Goal: Task Accomplishment & Management: Manage account settings

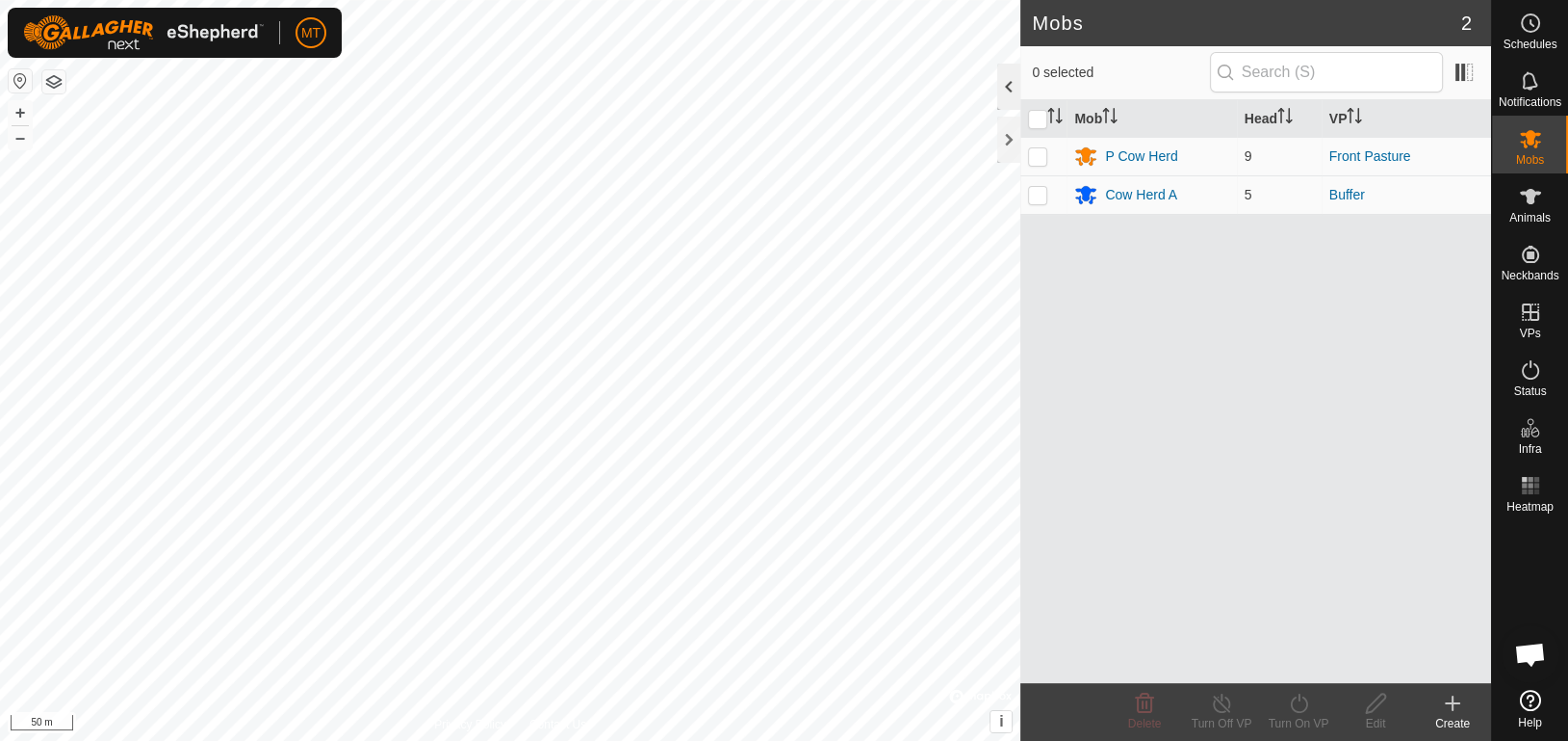
click at [1011, 102] on div at bounding box center [1008, 87] width 23 height 46
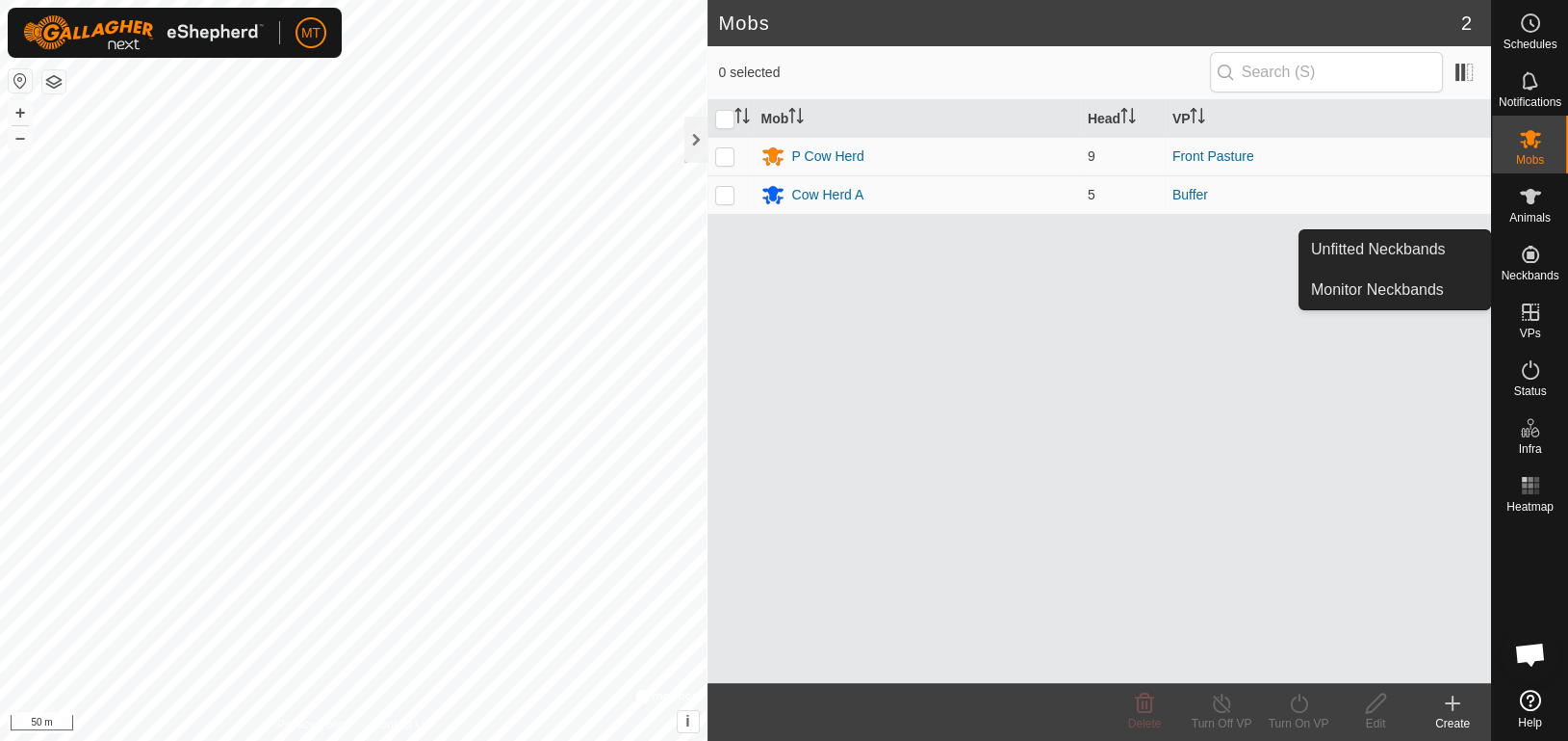
drag, startPoint x: 1545, startPoint y: 235, endPoint x: 1548, endPoint y: 274, distance: 39.1
click at [1548, 274] on span "Neckbands" at bounding box center [1530, 276] width 58 height 12
click at [1430, 266] on link "Unfitted Neckbands" at bounding box center [1395, 249] width 191 height 38
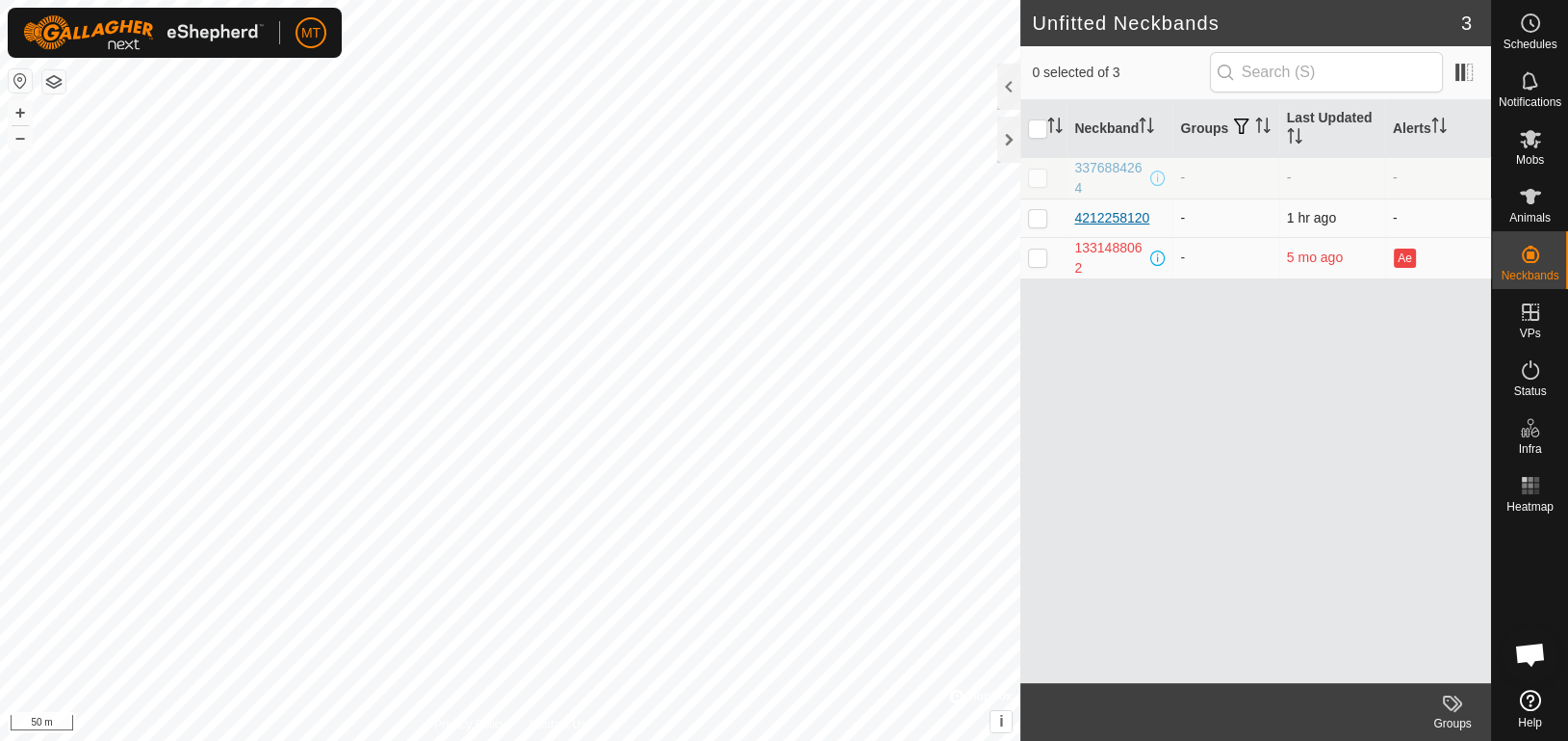
click at [1105, 215] on div "4212258120" at bounding box center [1112, 217] width 75 height 21
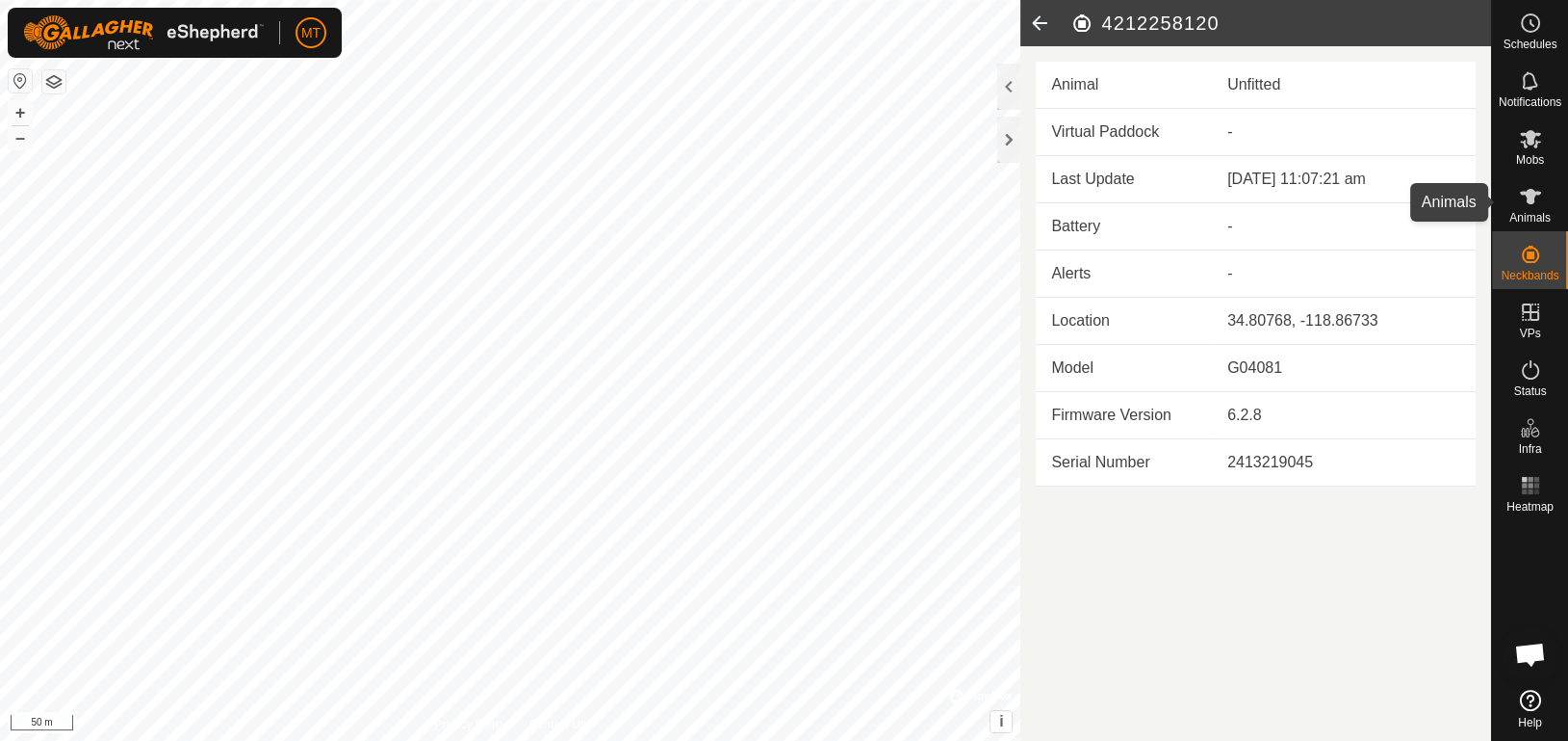
click at [1533, 204] on icon at bounding box center [1530, 196] width 23 height 23
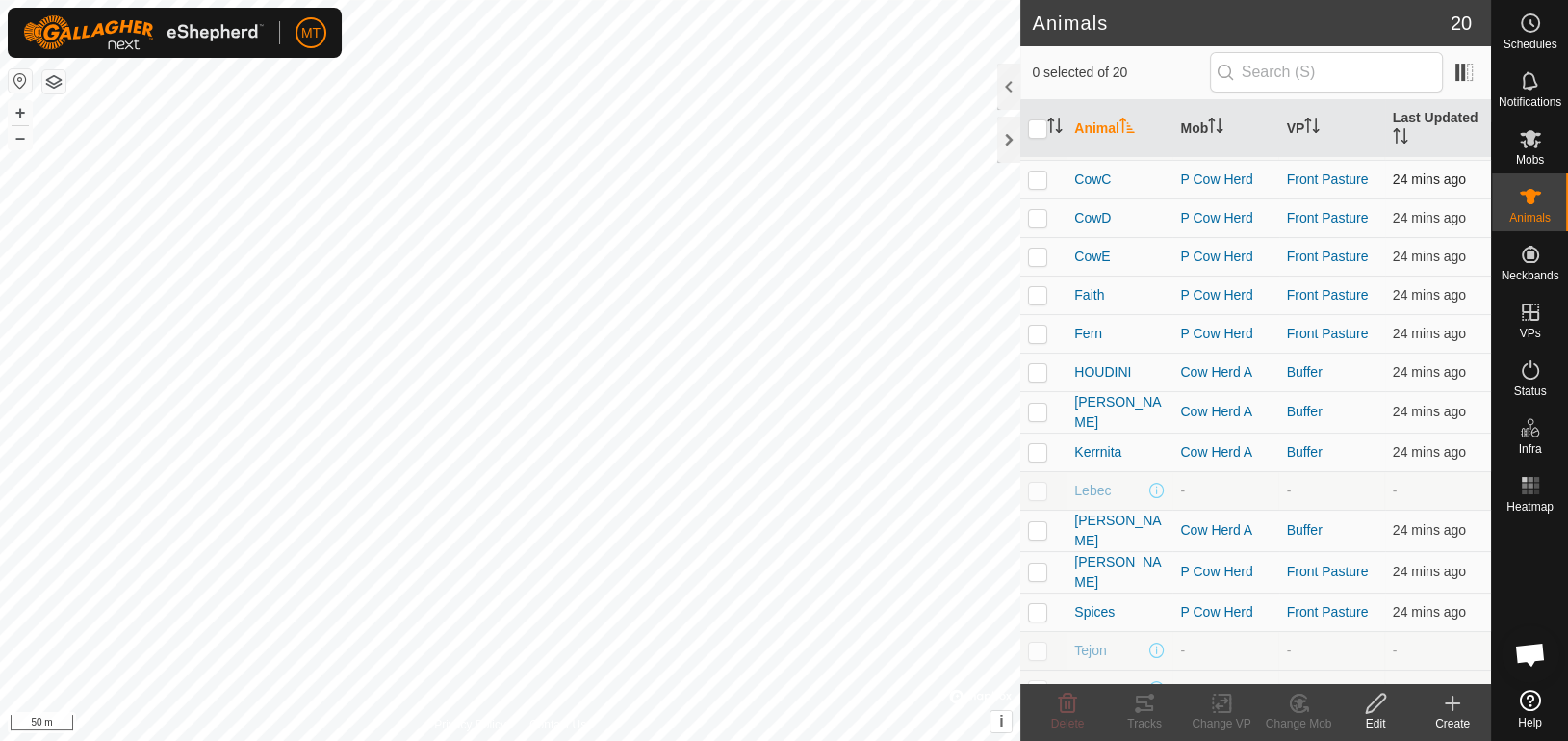
scroll to position [244, 0]
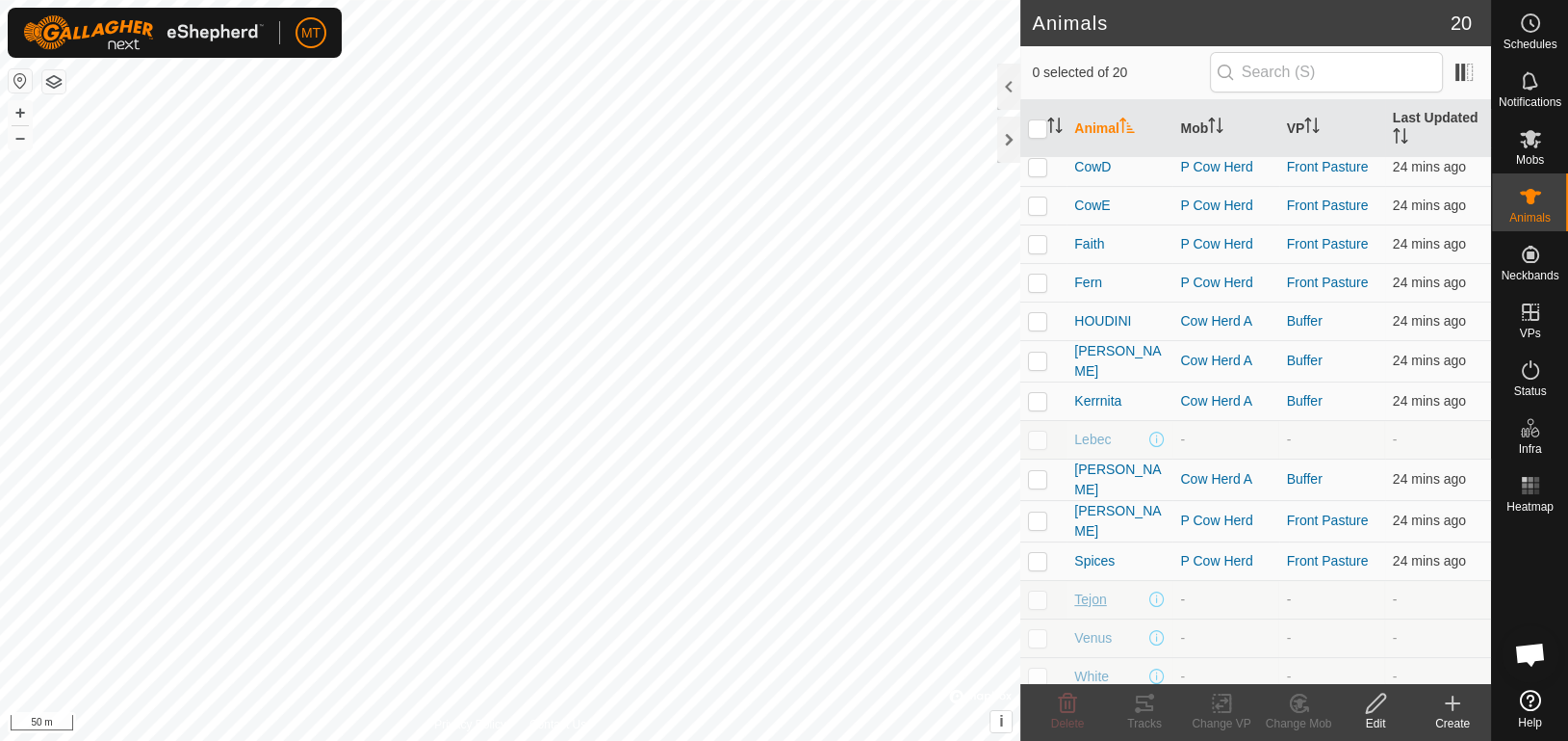
click at [1090, 594] on span "Tejon" at bounding box center [1090, 599] width 31 height 21
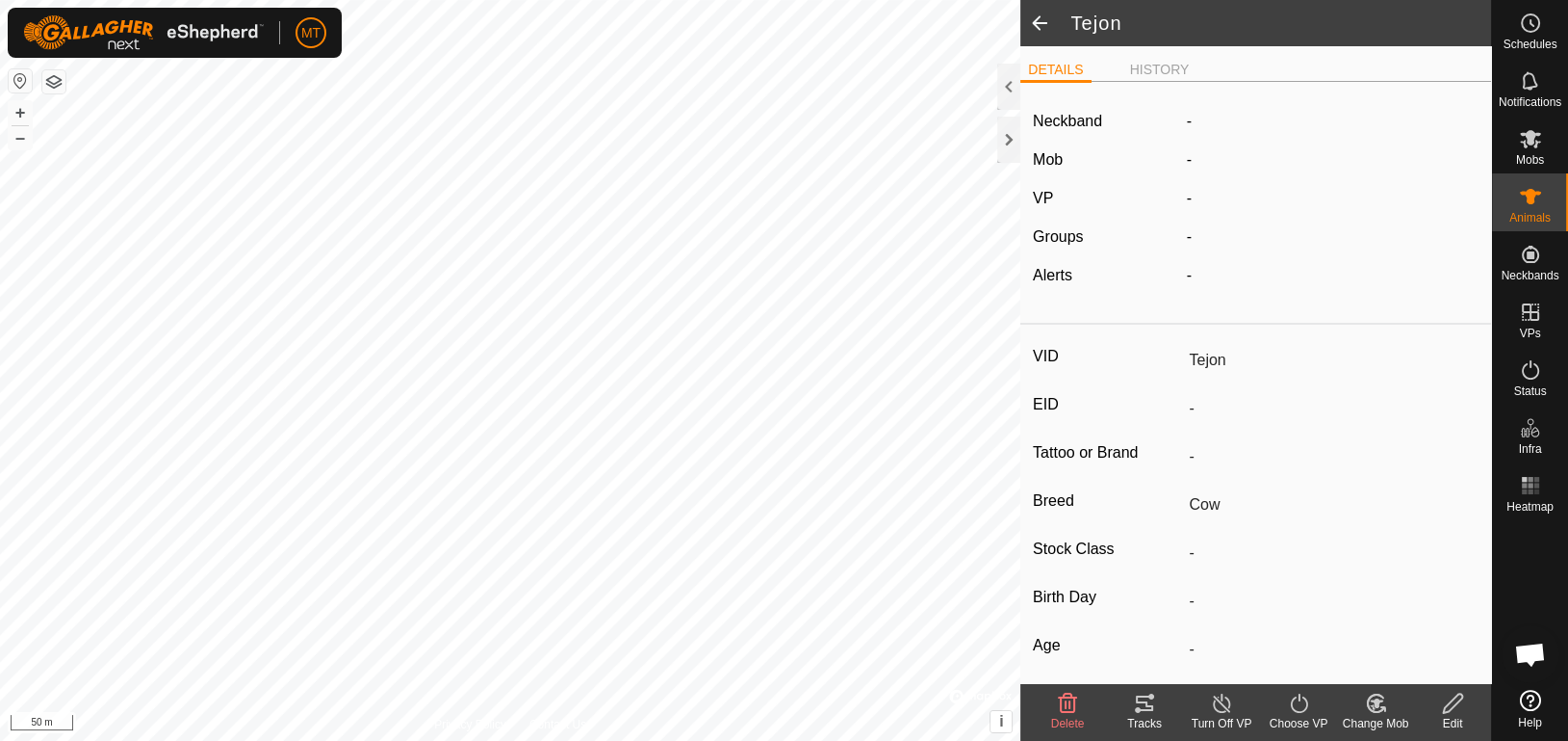
click at [1455, 705] on icon at bounding box center [1453, 704] width 20 height 20
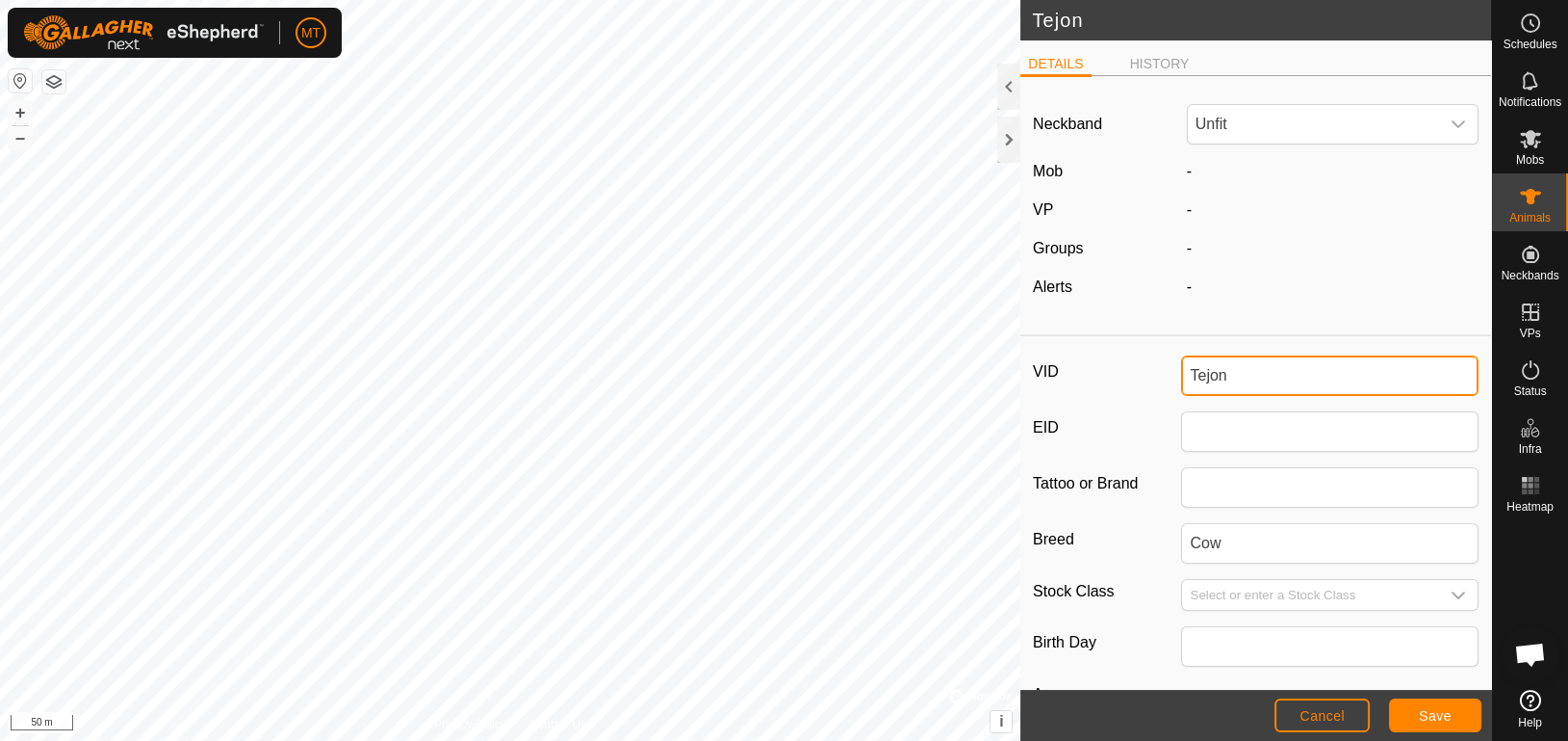
click at [1231, 386] on input "Tejon" at bounding box center [1330, 375] width 297 height 40
click at [1240, 120] on span "Unfit" at bounding box center [1313, 124] width 251 height 38
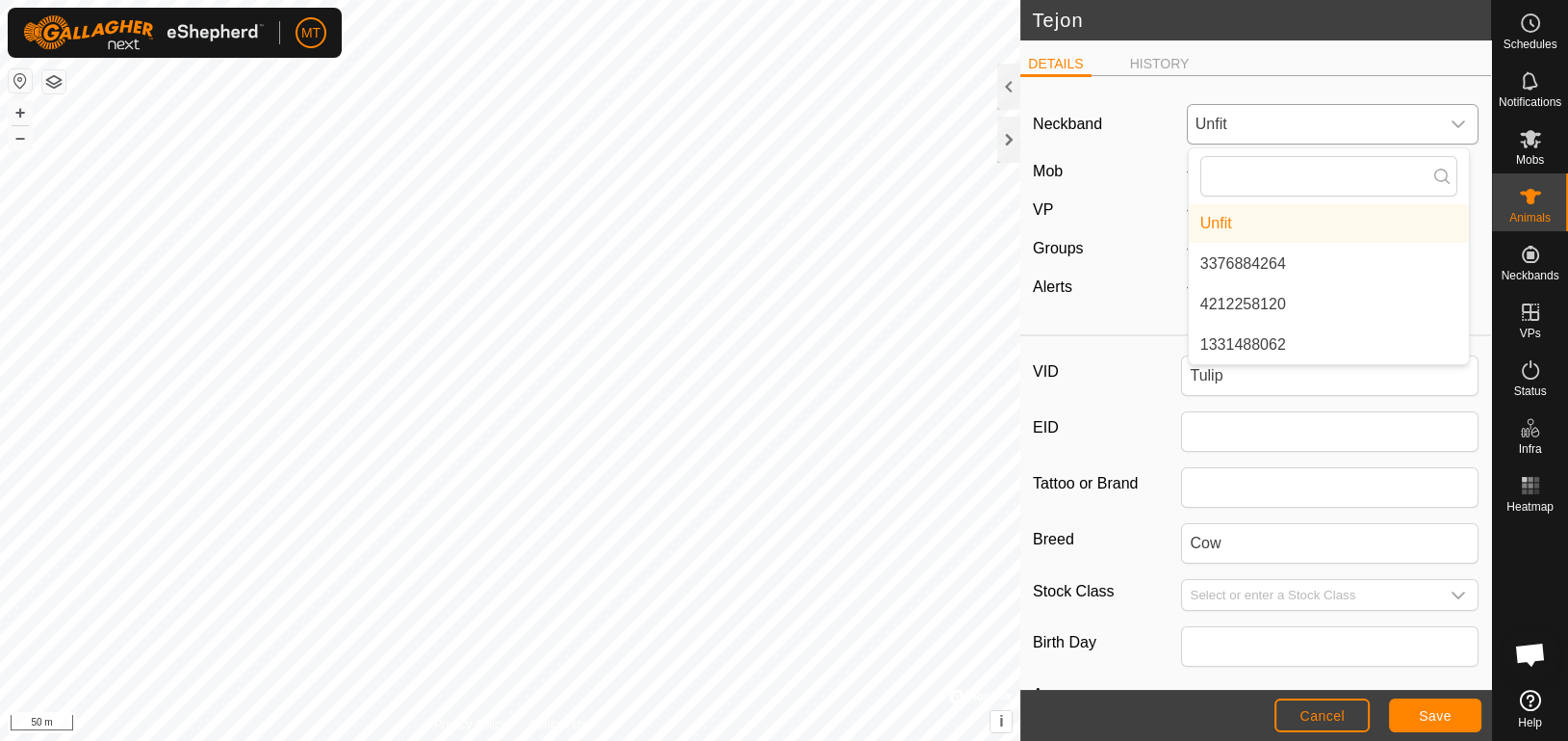
click at [1249, 308] on li "4212258120" at bounding box center [1329, 304] width 280 height 38
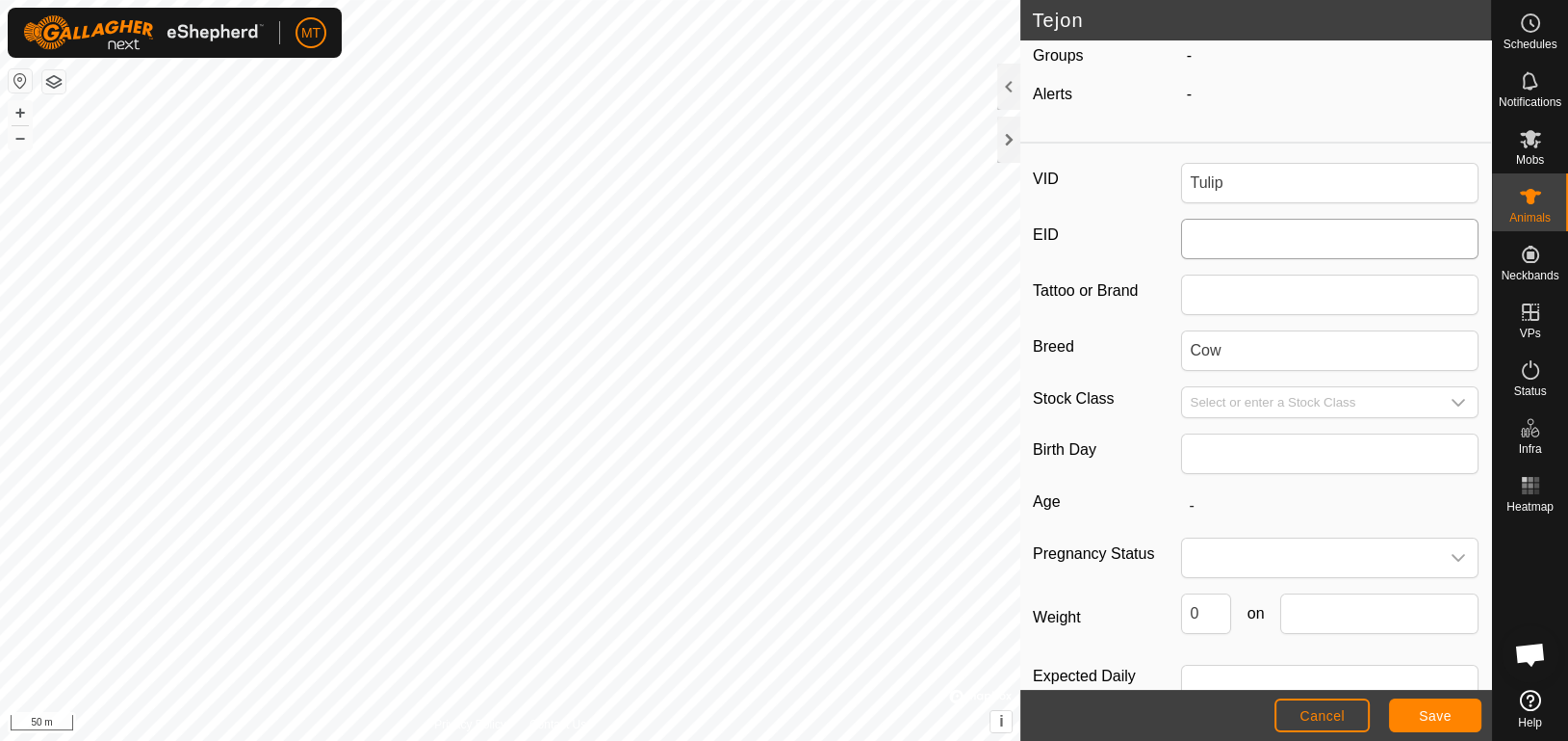
scroll to position [246, 0]
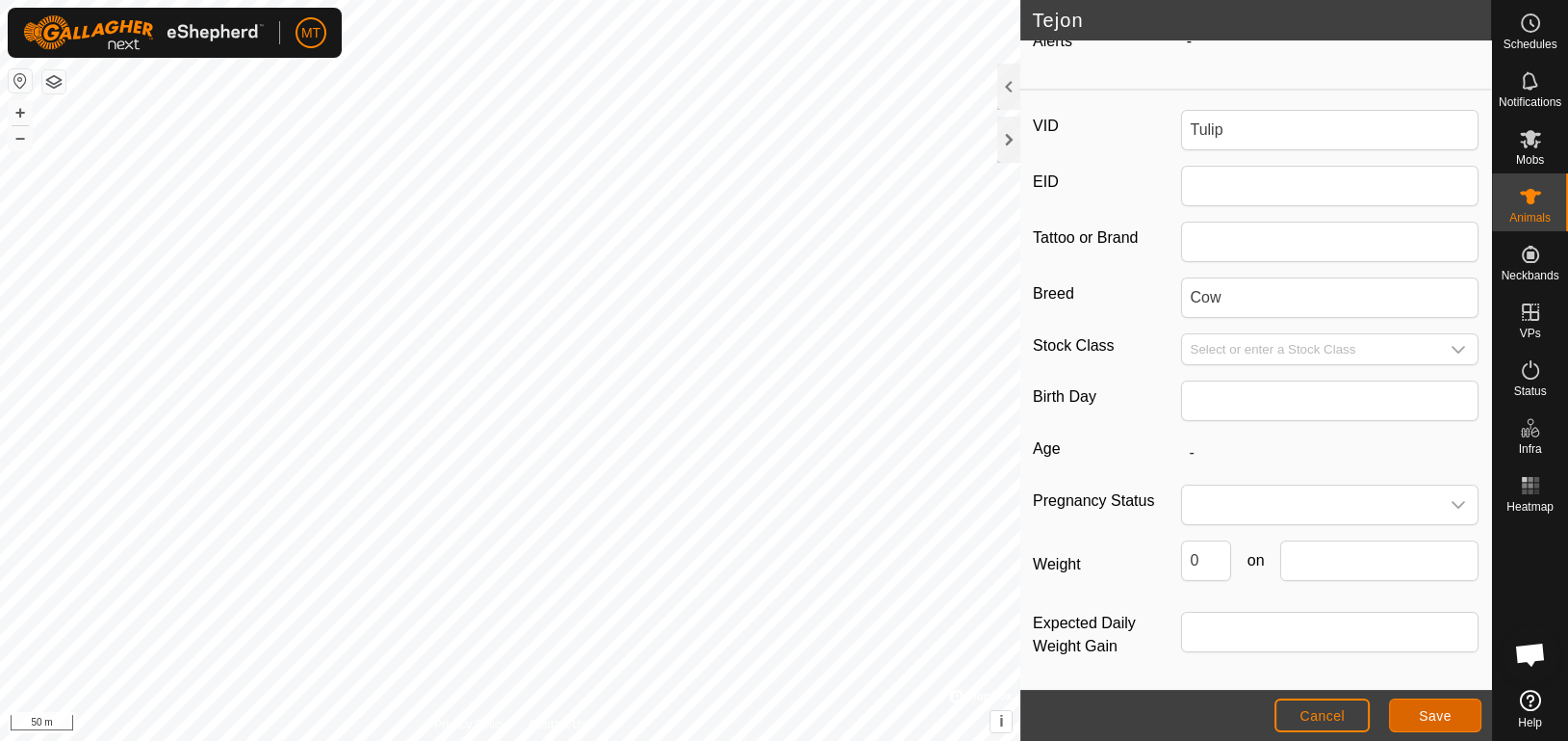
click at [1467, 718] on button "Save" at bounding box center [1435, 715] width 92 height 33
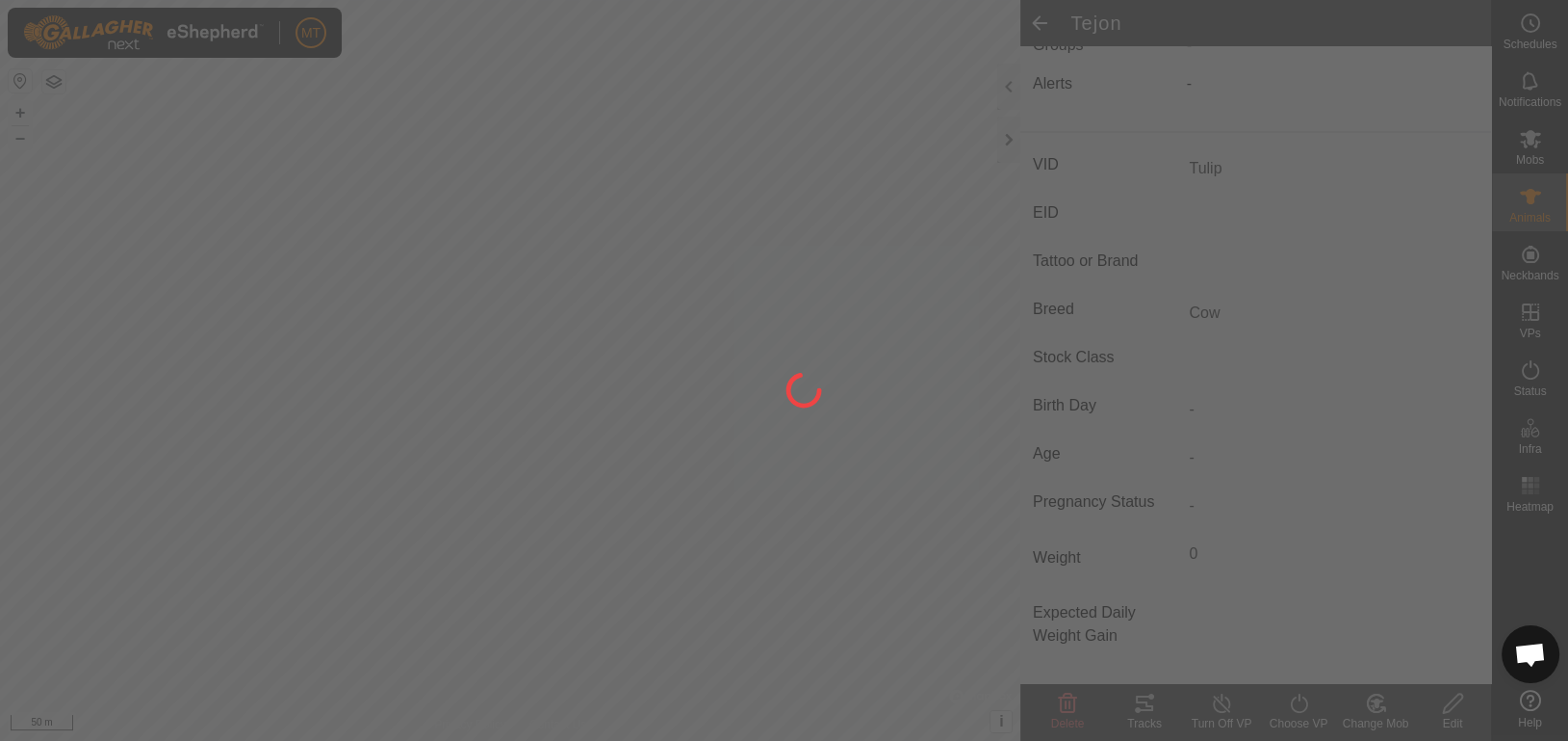
type input "Tulip"
type input "-"
type input "0 kg"
type input "-"
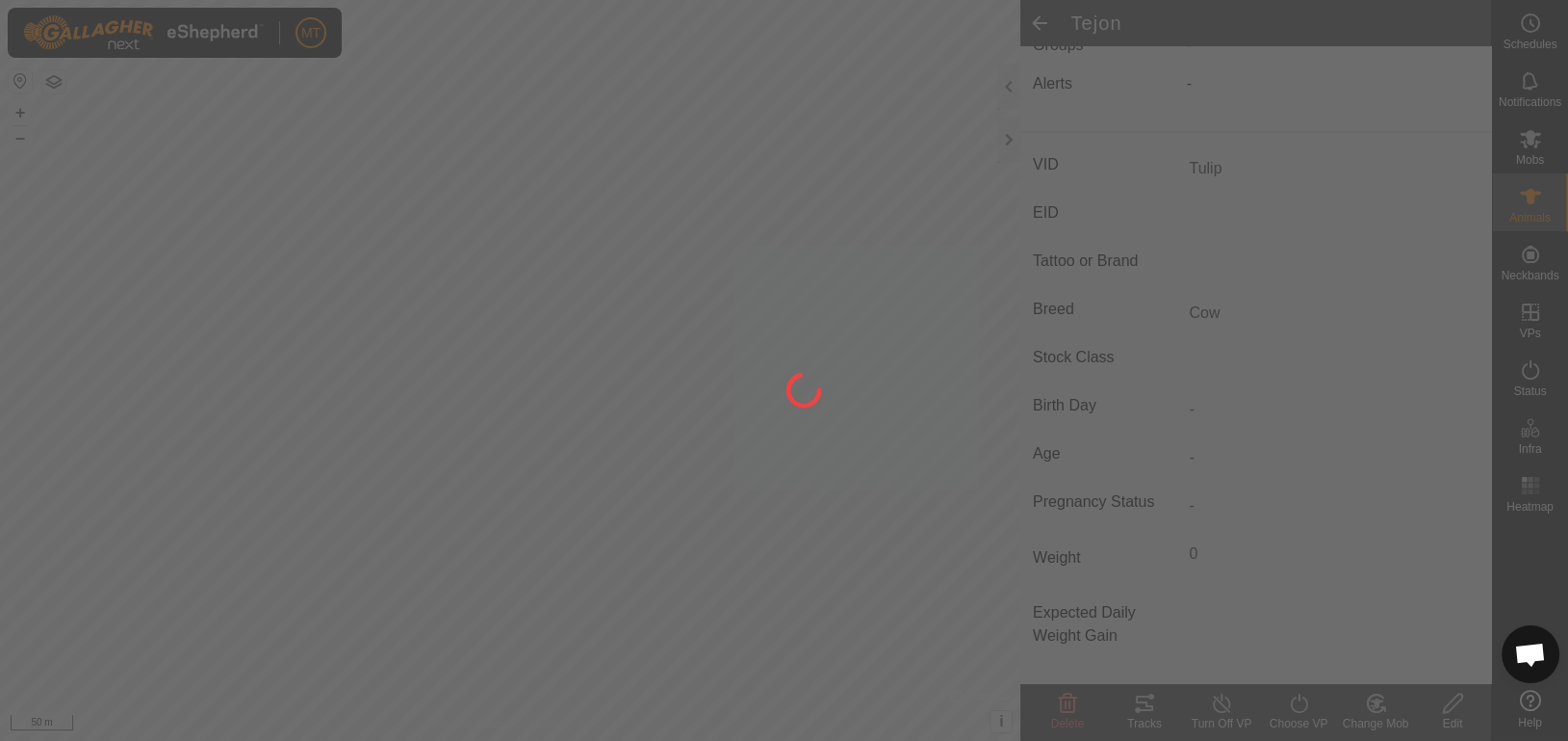
type input "-"
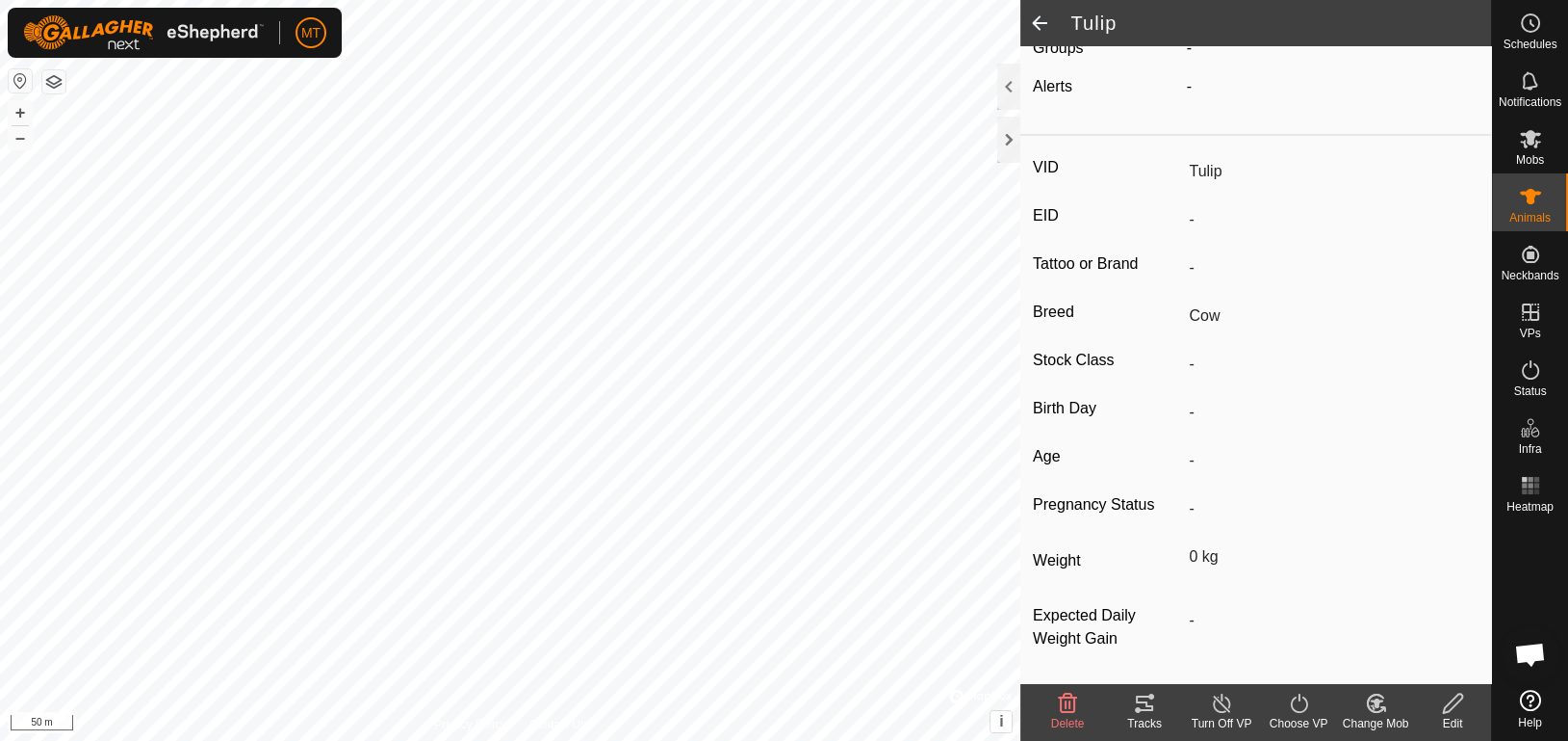
scroll to position [203, 0]
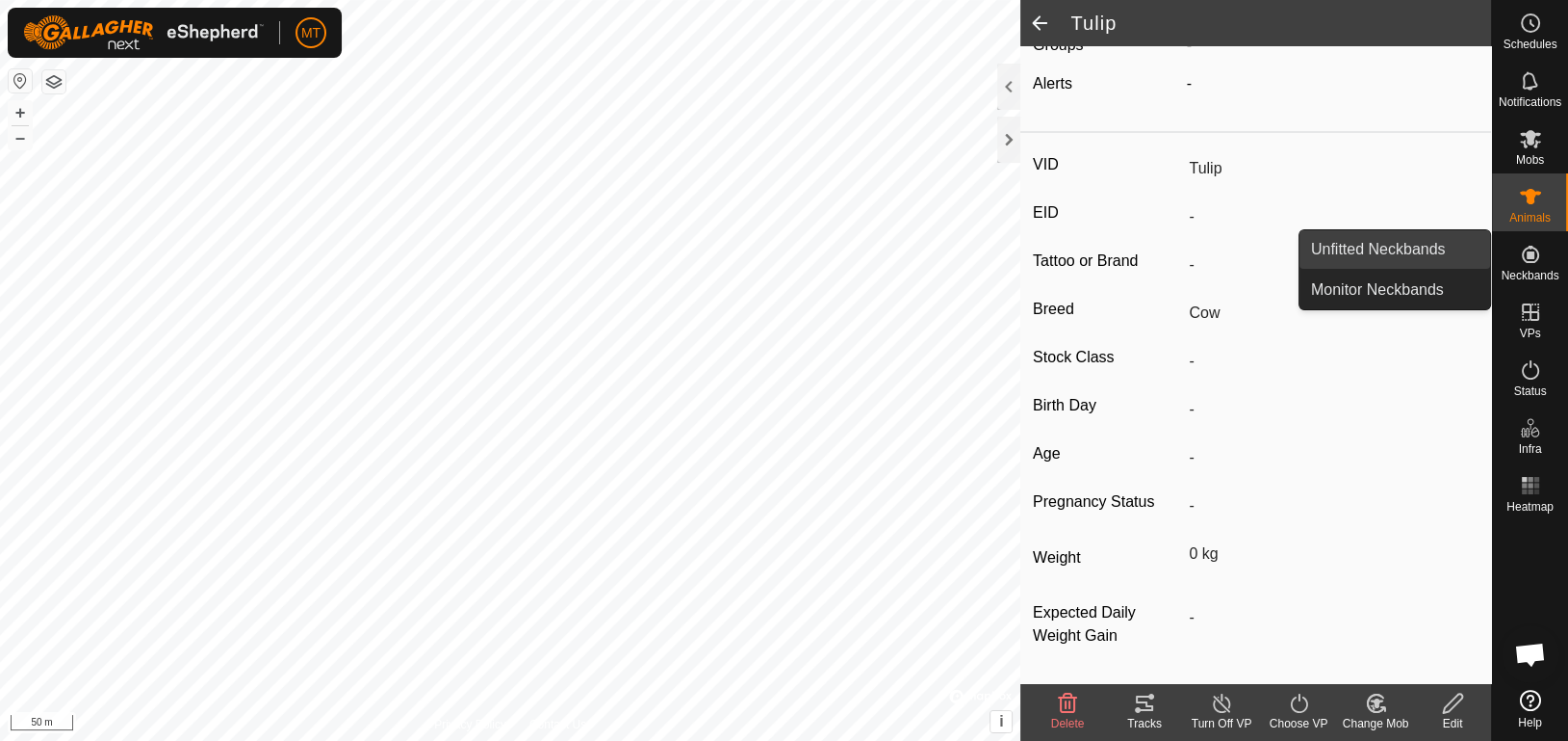
click at [1425, 249] on link "Unfitted Neckbands" at bounding box center [1395, 249] width 191 height 38
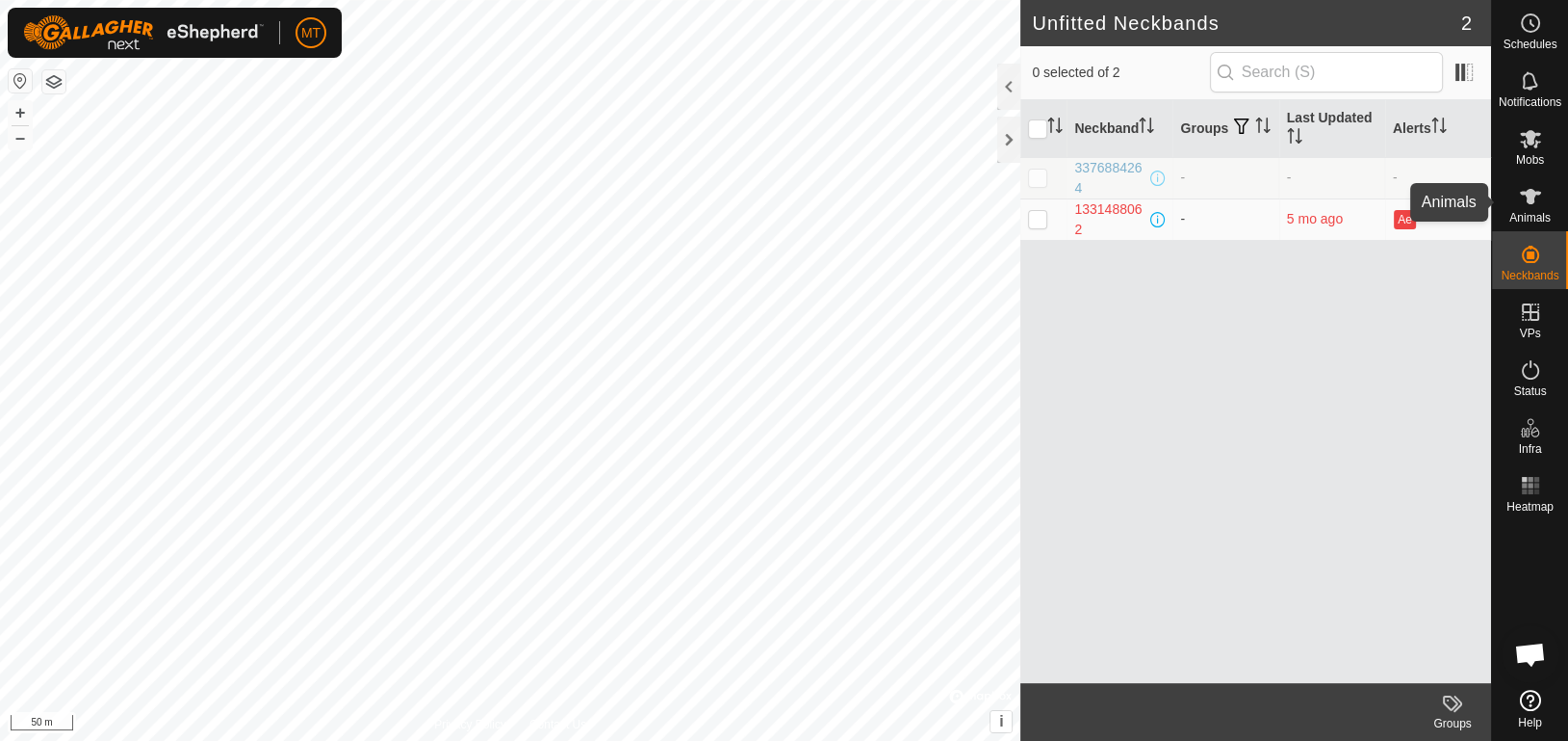
click at [1529, 202] on icon at bounding box center [1531, 197] width 22 height 16
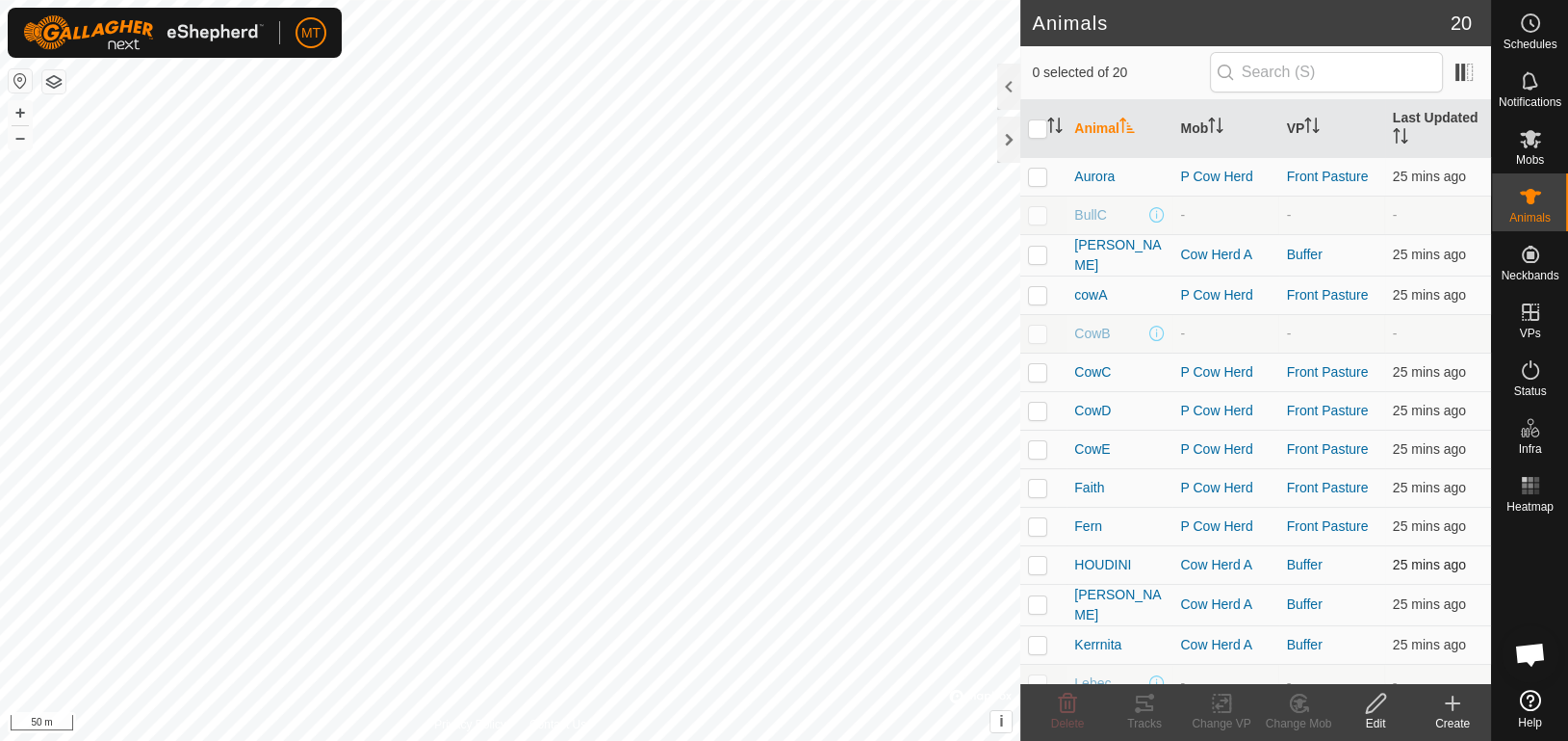
scroll to position [193, 0]
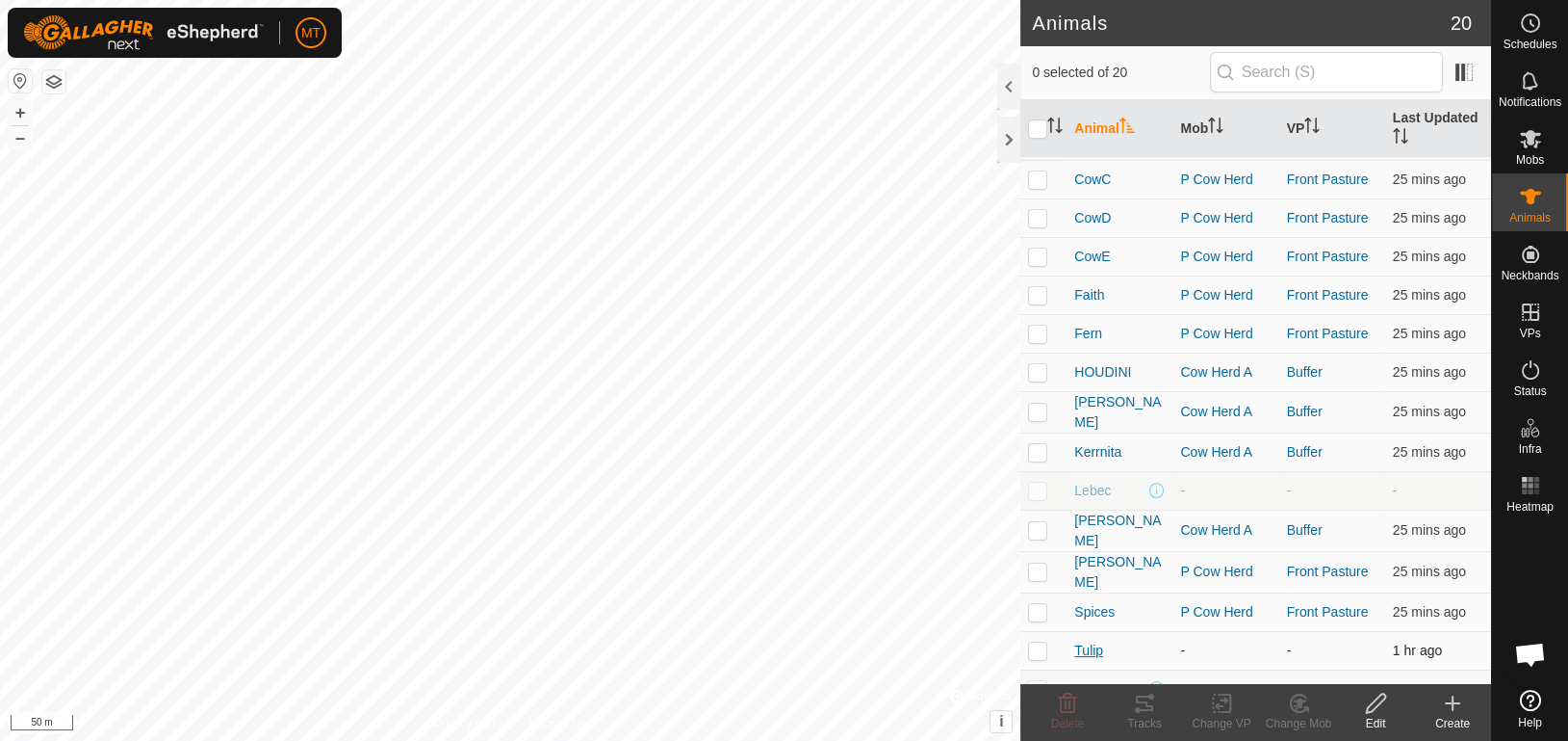
click at [1075, 641] on span "Tulip" at bounding box center [1088, 650] width 29 height 21
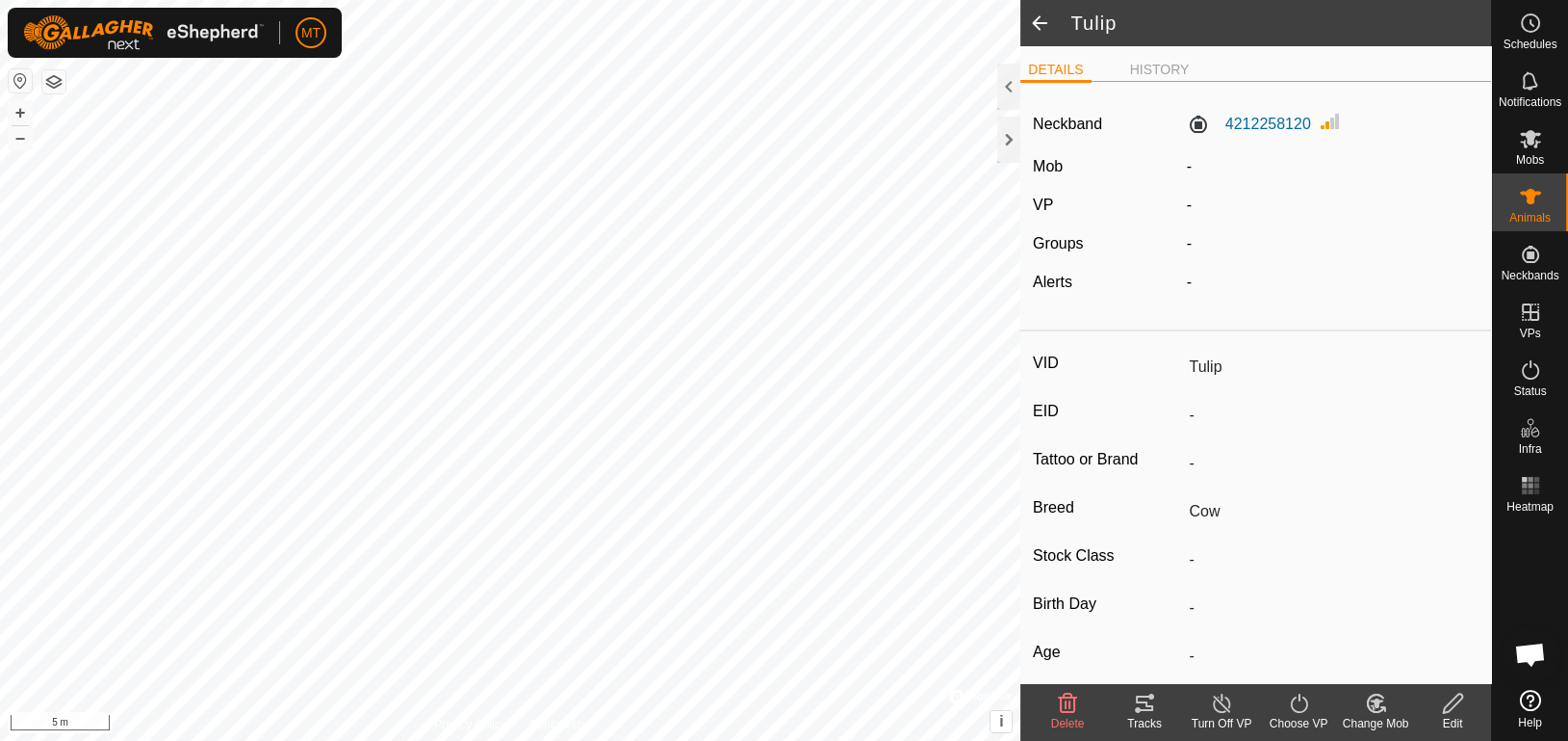
click at [1282, 722] on div "Choose VP" at bounding box center [1298, 723] width 77 height 18
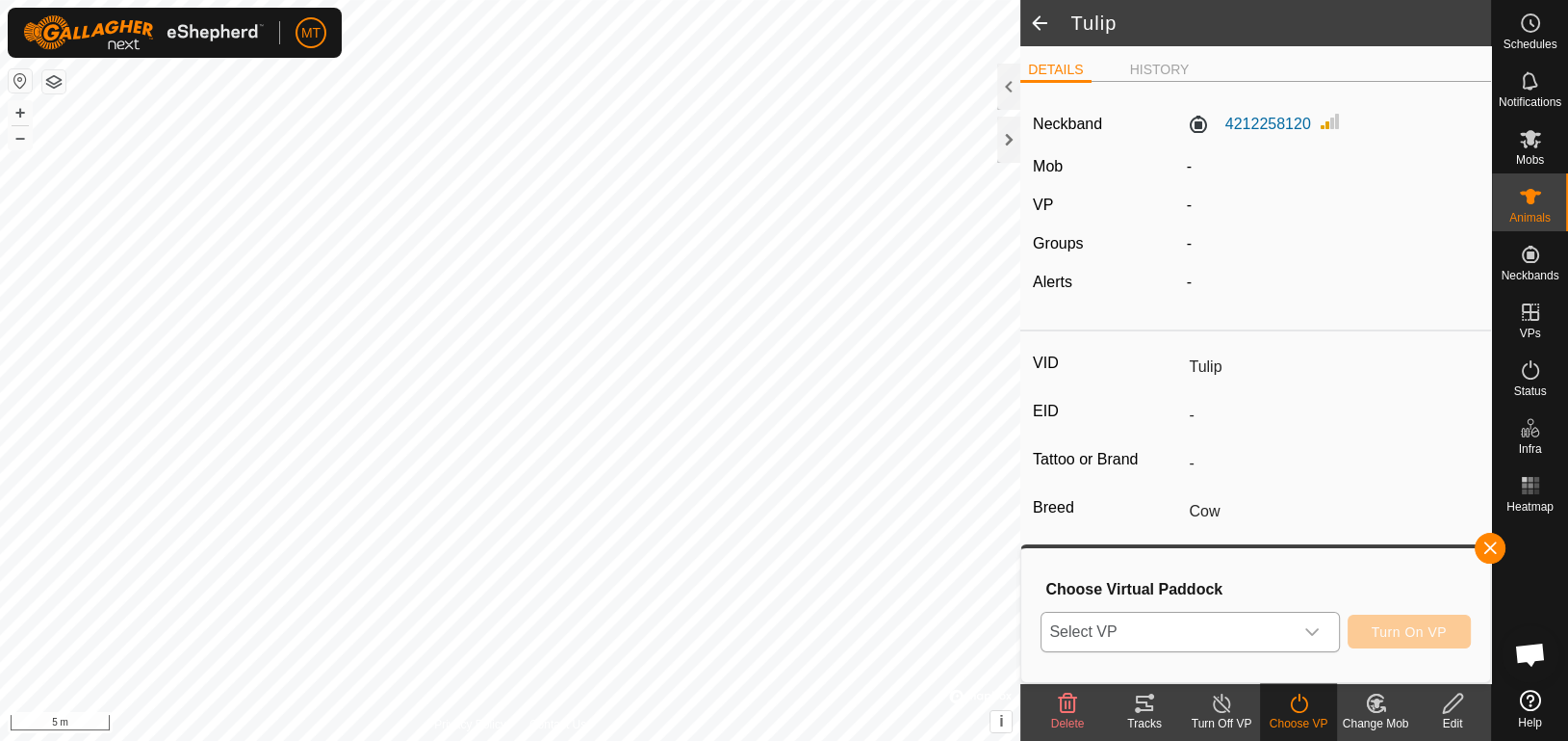
click at [1278, 631] on span "Select VP" at bounding box center [1167, 631] width 250 height 38
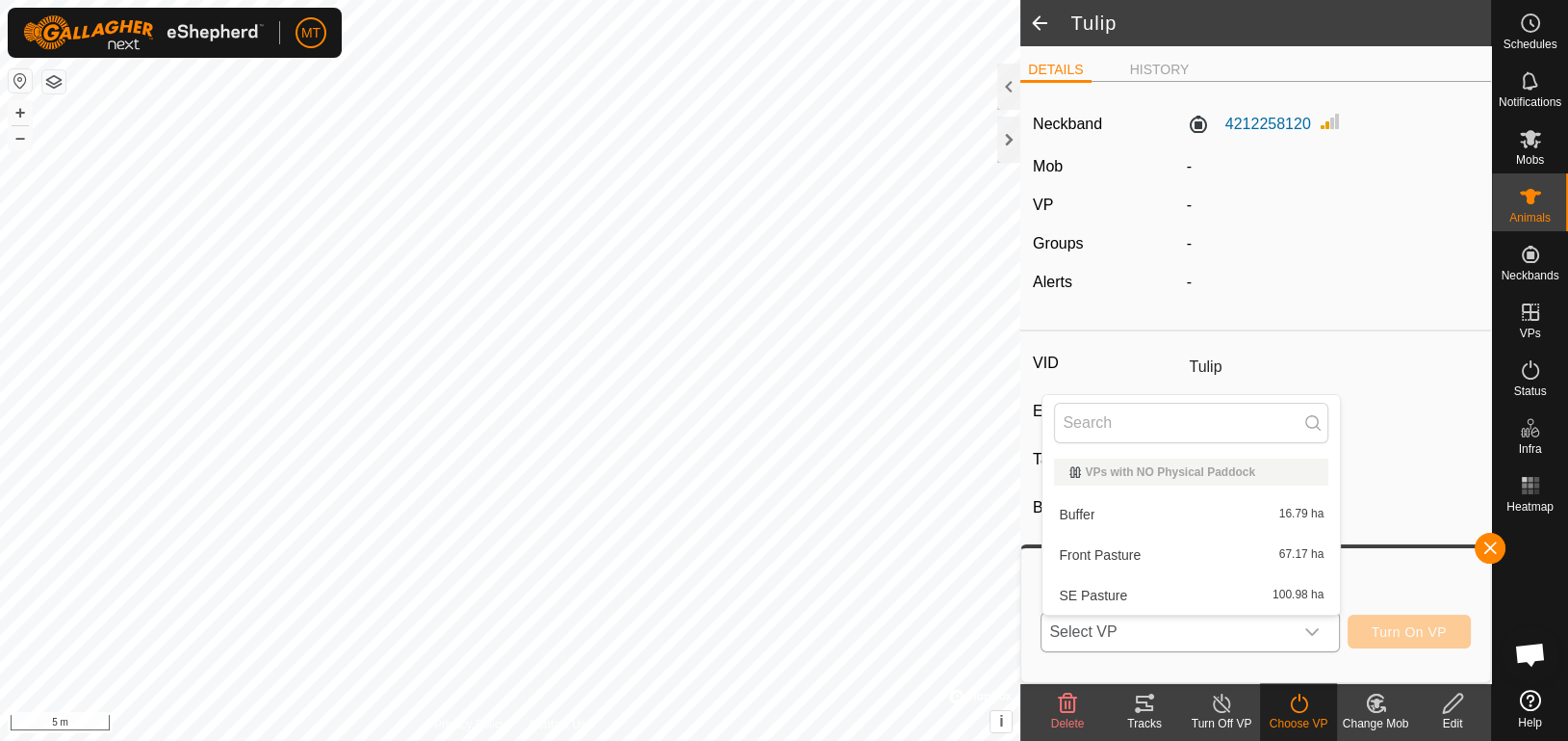
click at [1258, 507] on li "Buffer 16.79 ha" at bounding box center [1191, 514] width 297 height 38
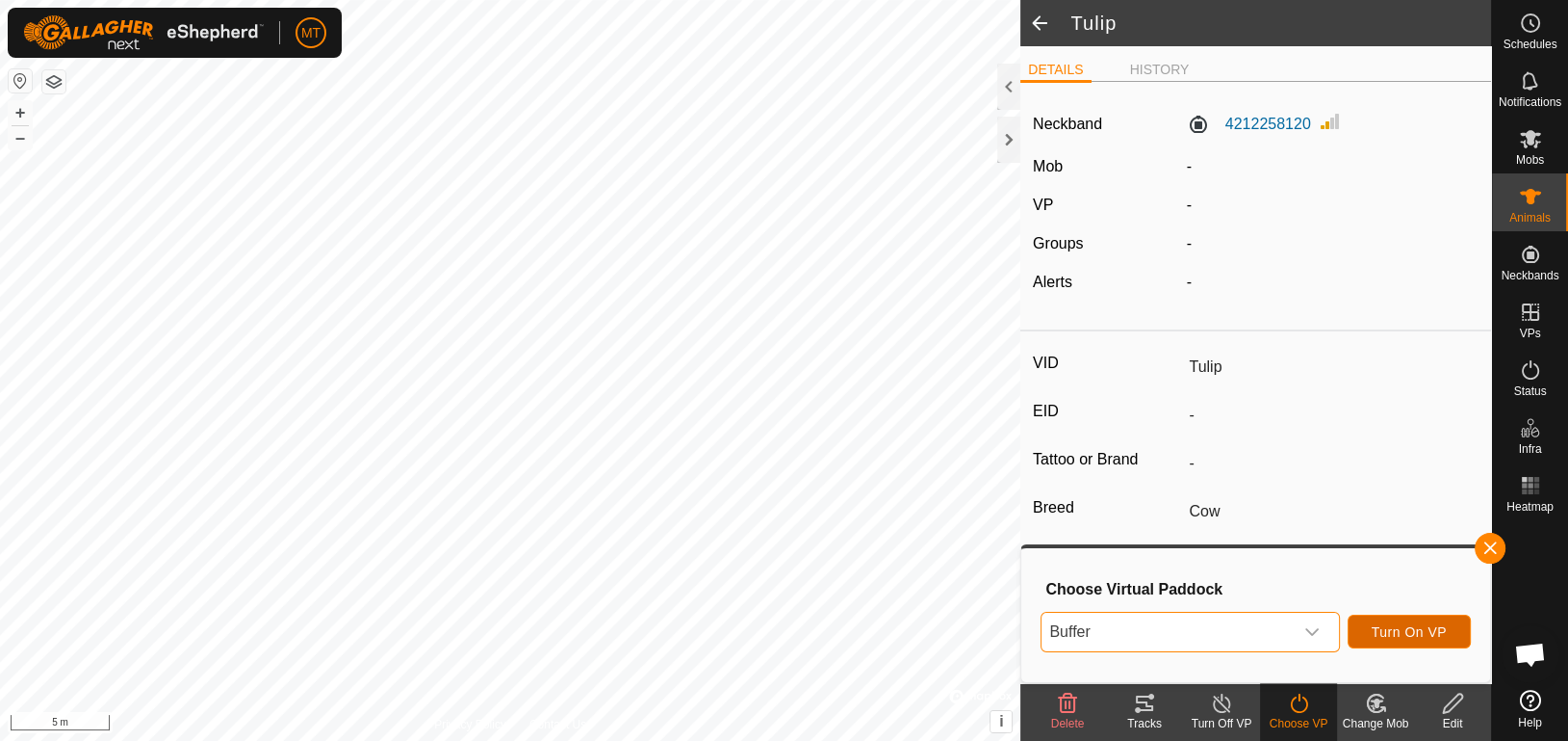
click at [1375, 633] on span "Turn On VP" at bounding box center [1410, 632] width 75 height 16
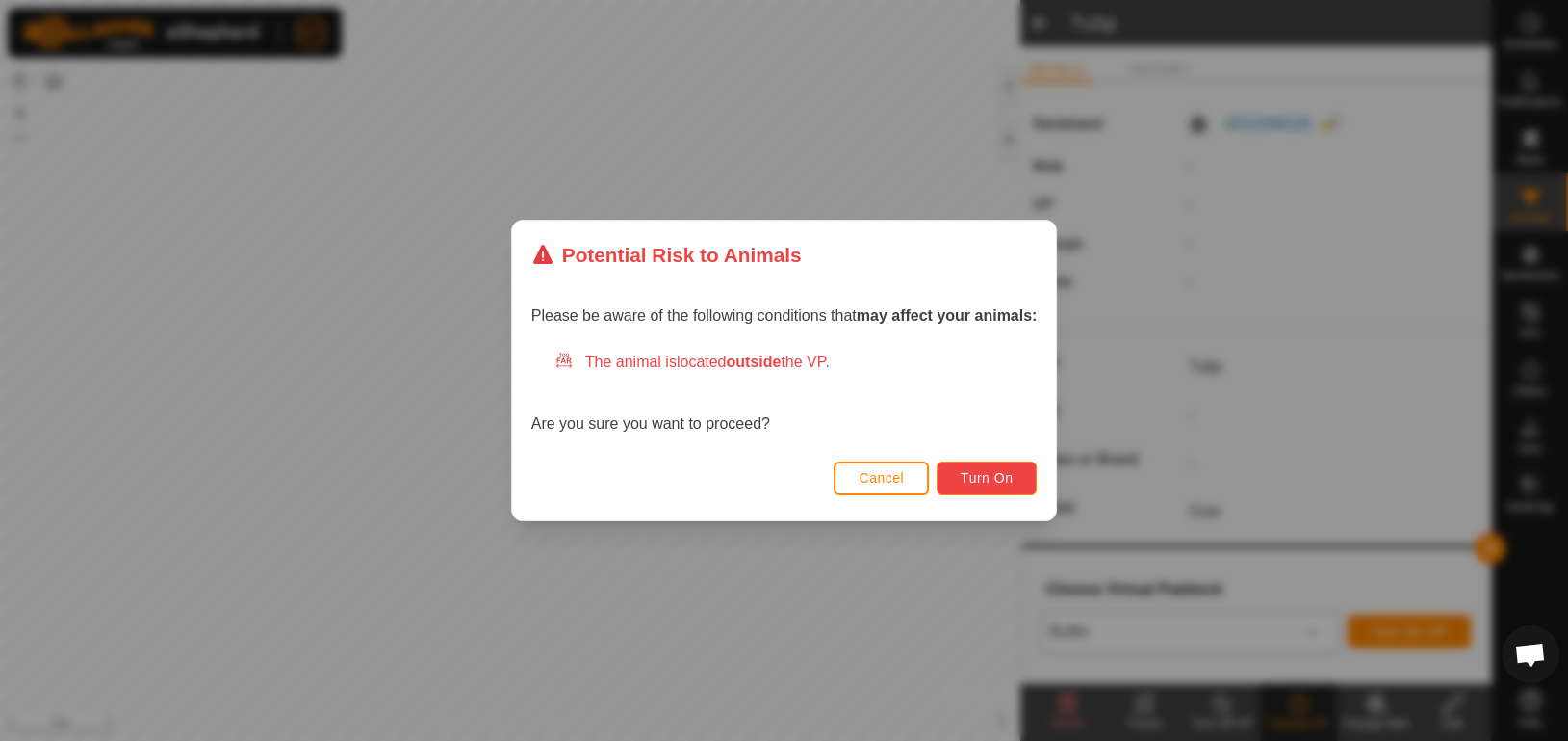
click at [965, 477] on span "Turn On" at bounding box center [987, 478] width 52 height 16
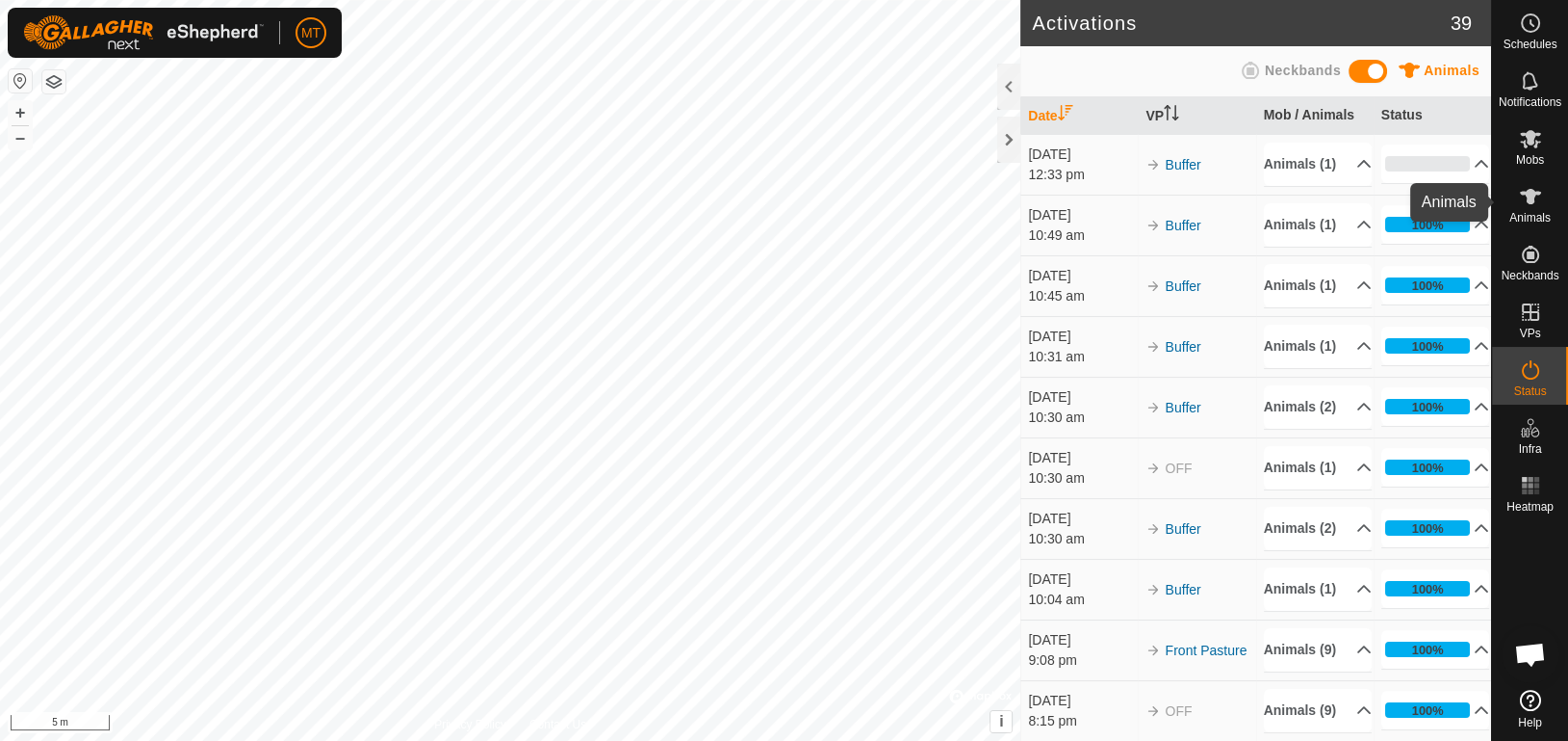
click at [1522, 216] on span "Animals" at bounding box center [1531, 217] width 41 height 12
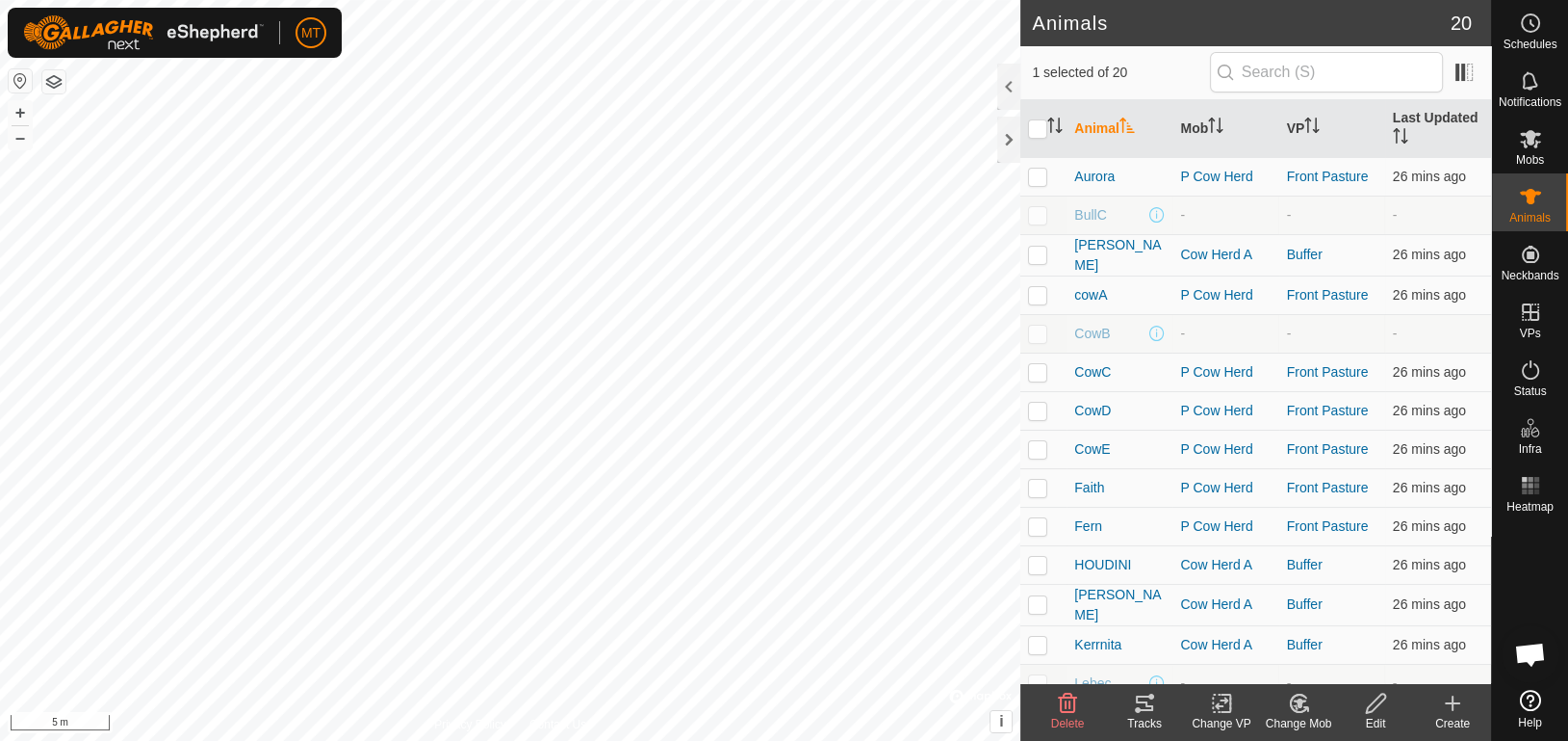
click at [1291, 721] on div "Change Mob" at bounding box center [1298, 723] width 77 height 18
click at [1352, 632] on link "Choose Mob..." at bounding box center [1357, 620] width 191 height 38
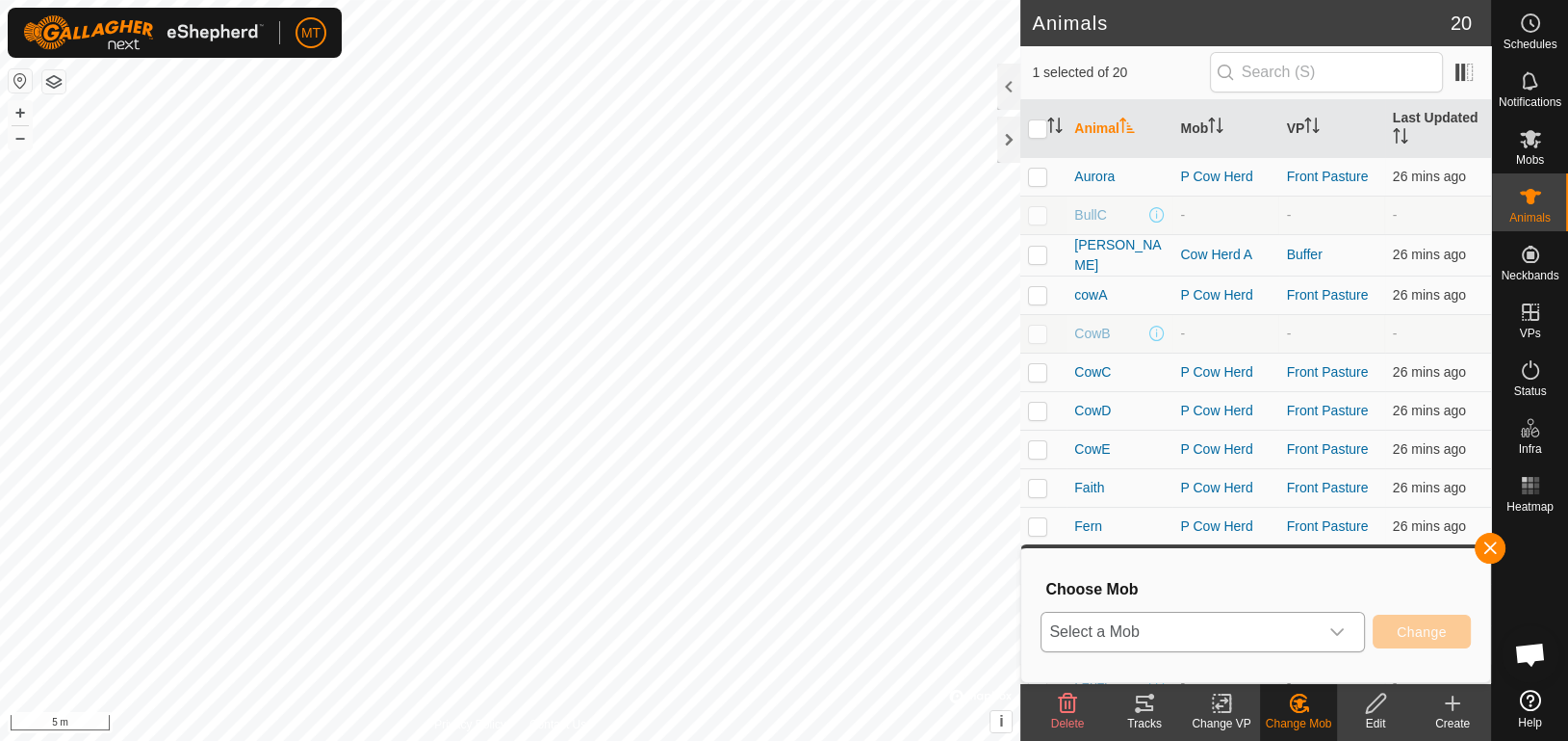
click at [1326, 633] on div "dropdown trigger" at bounding box center [1337, 631] width 38 height 38
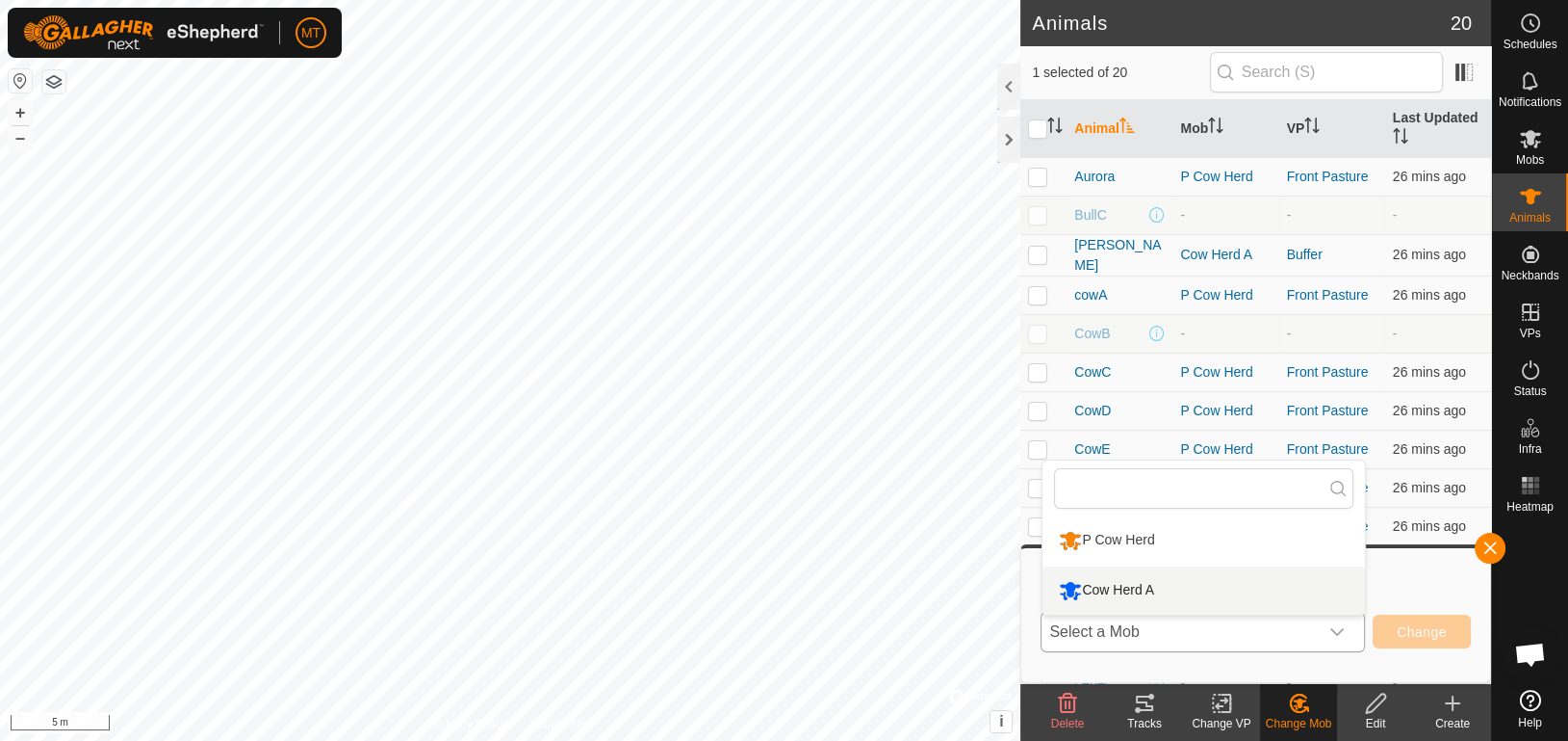
click at [1310, 586] on li "Cow Herd A" at bounding box center [1204, 589] width 323 height 48
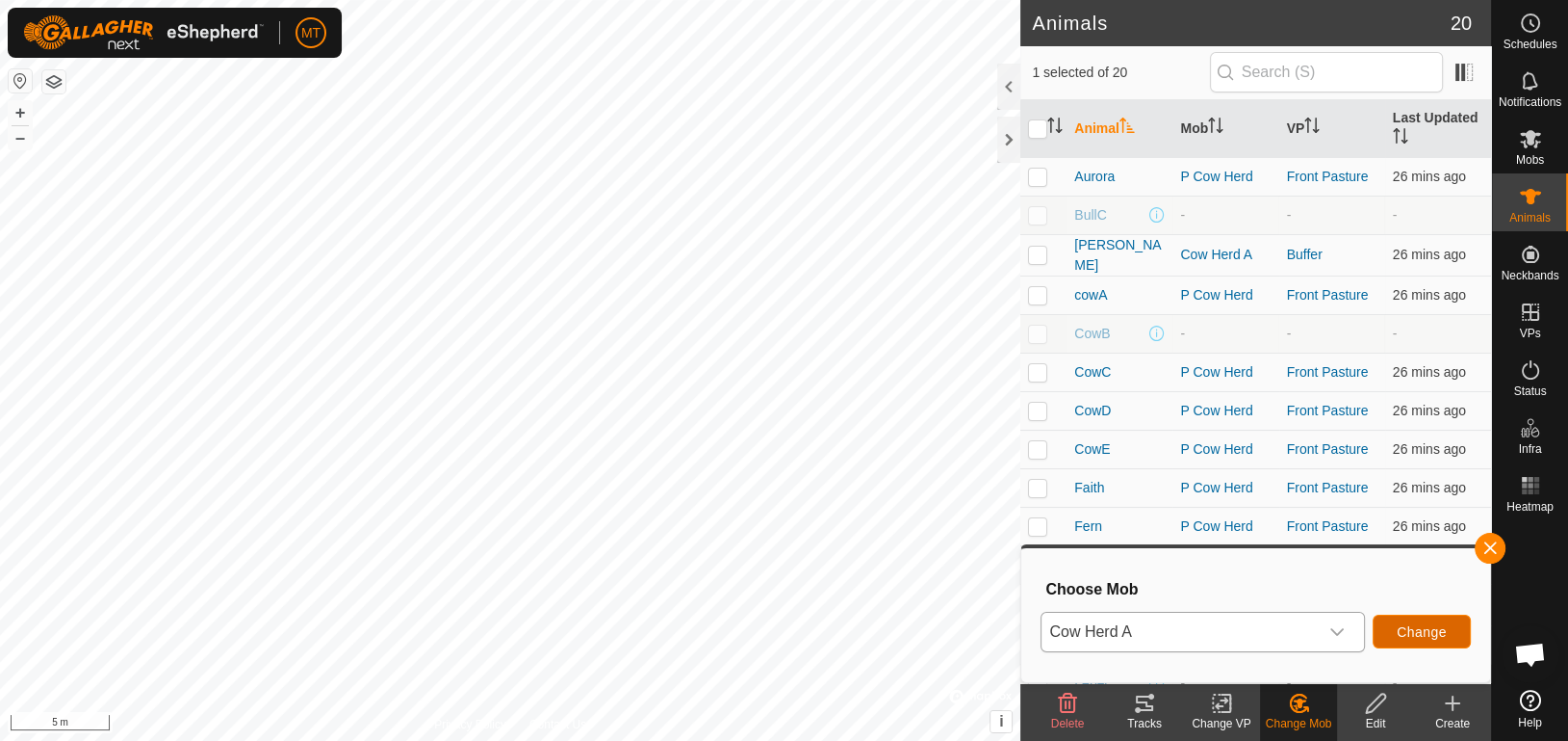
click at [1432, 633] on span "Change" at bounding box center [1421, 632] width 50 height 16
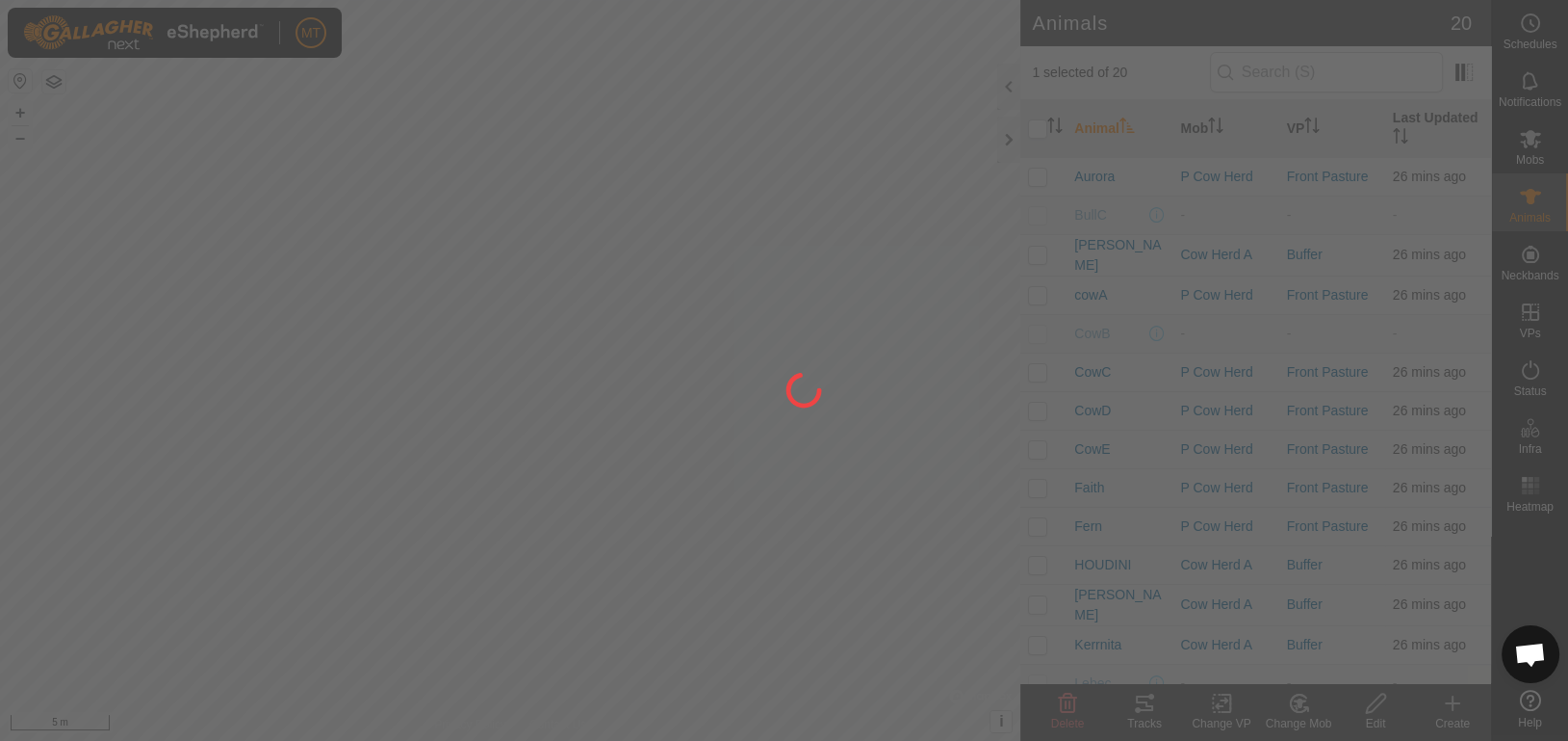
checkbox input "false"
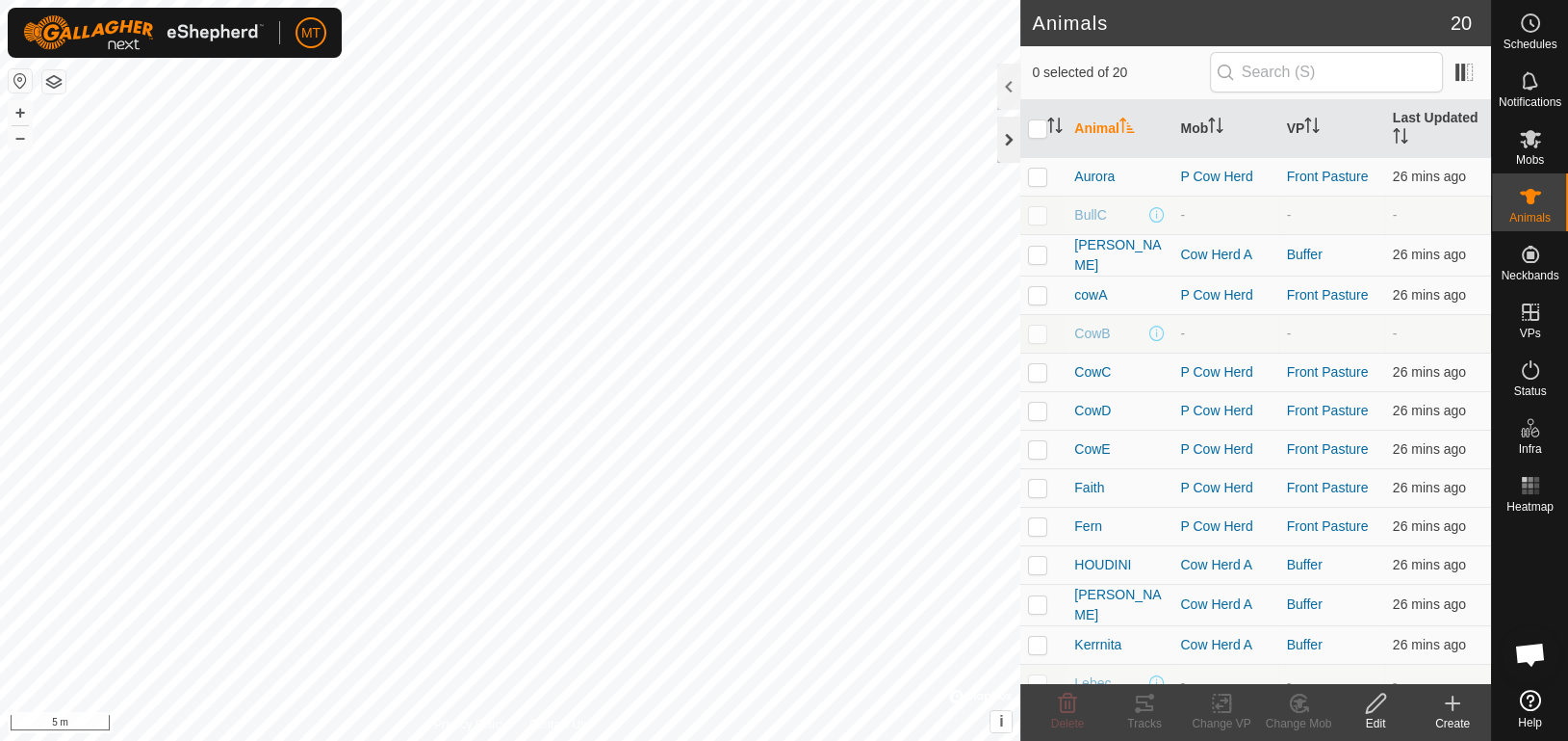
click at [1008, 144] on div at bounding box center [1008, 139] width 23 height 46
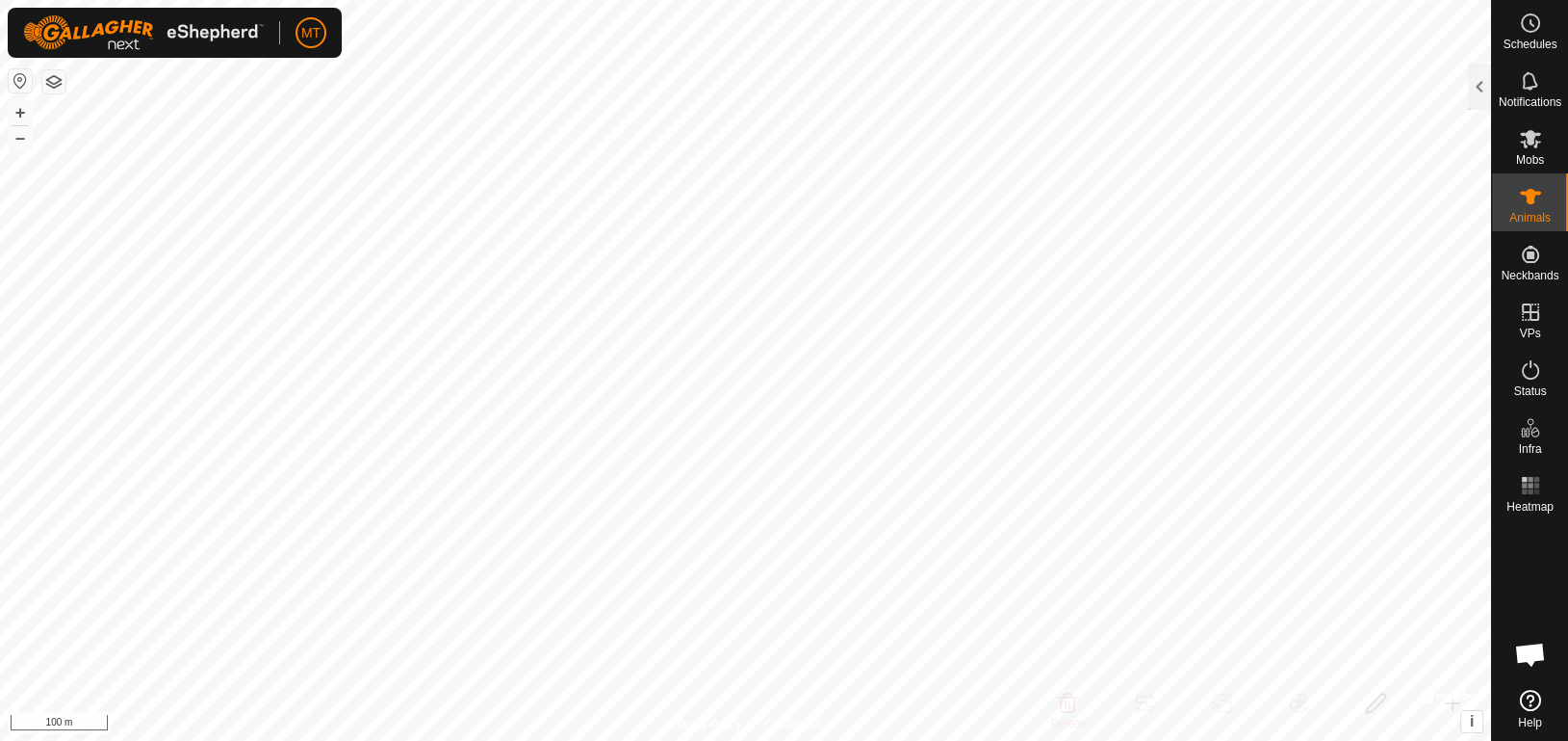
click at [53, 91] on button "button" at bounding box center [53, 81] width 23 height 23
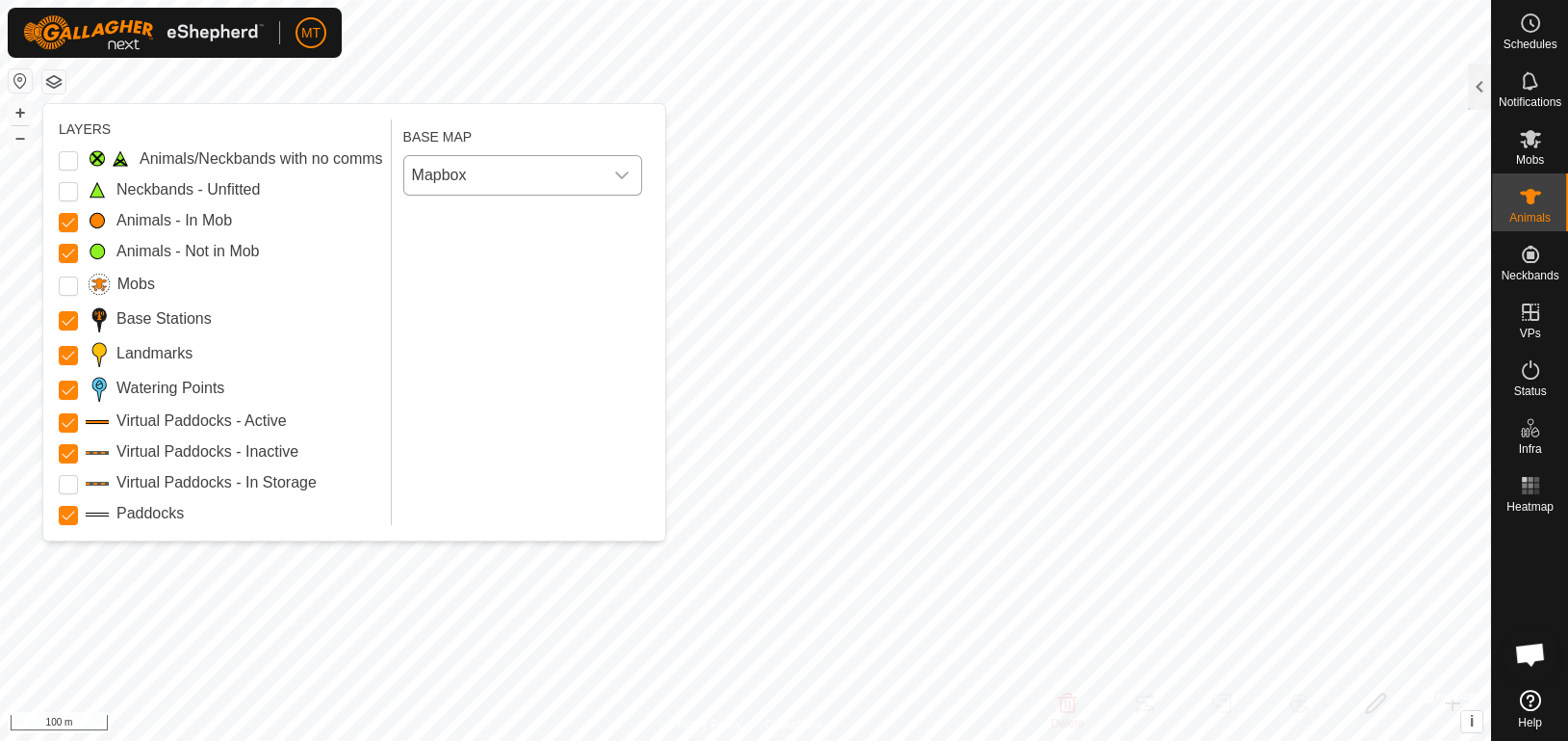
click at [427, 172] on span "Mapbox" at bounding box center [504, 175] width 199 height 38
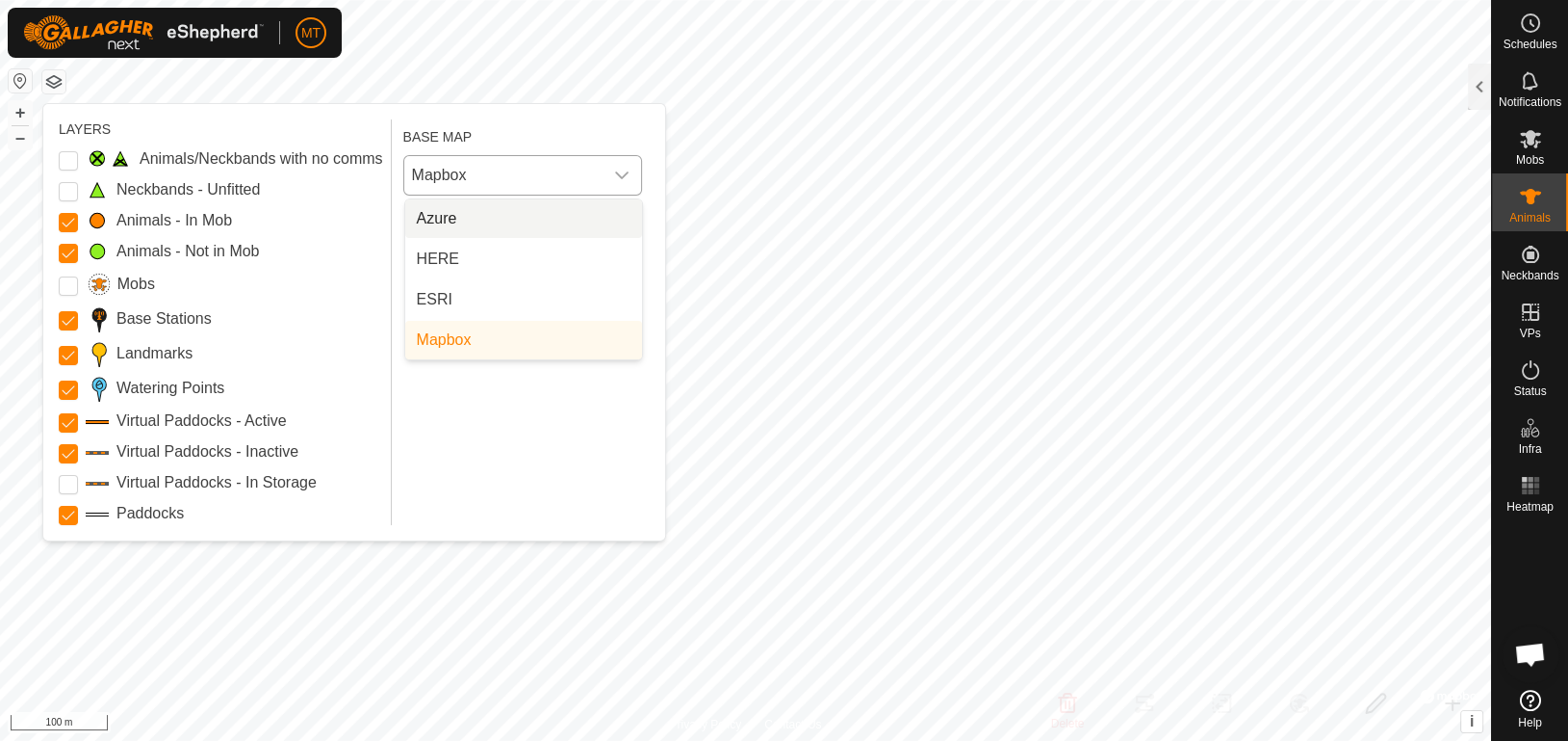
click at [543, 215] on li "Azure" at bounding box center [523, 218] width 237 height 38
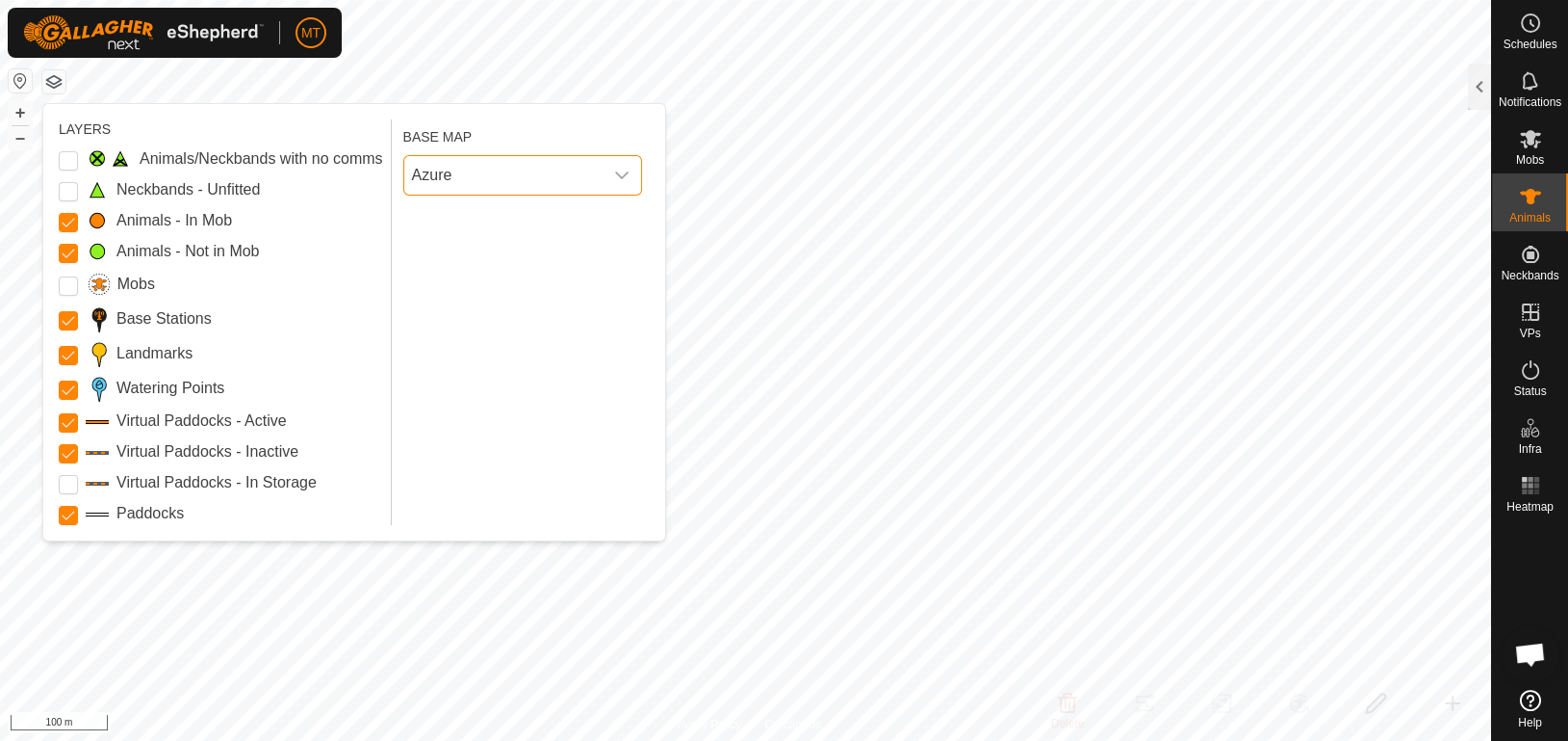
click at [569, 171] on span "Azure" at bounding box center [504, 175] width 199 height 38
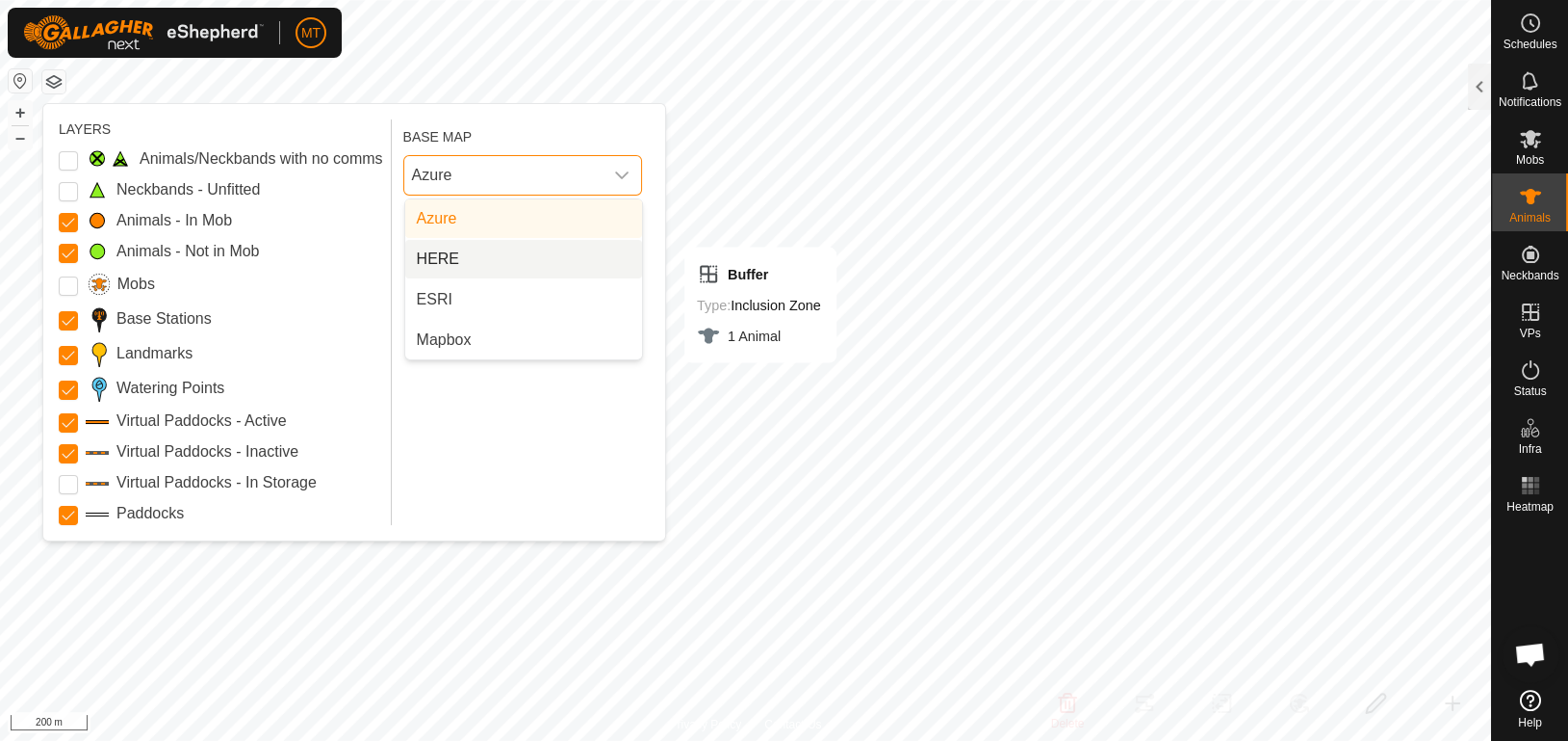
click at [529, 264] on li "HERE" at bounding box center [523, 259] width 237 height 38
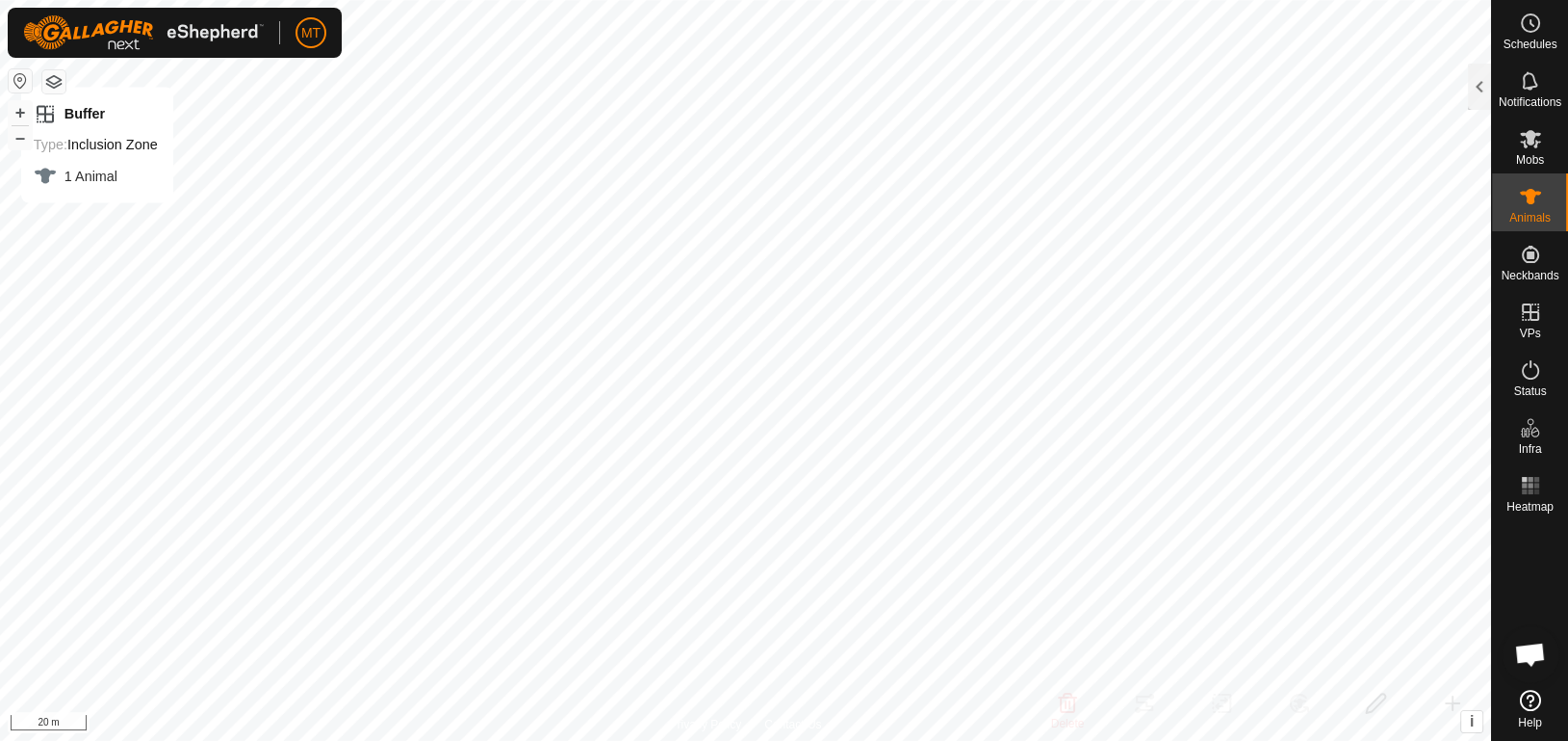
click at [49, 70] on button "button" at bounding box center [53, 81] width 23 height 23
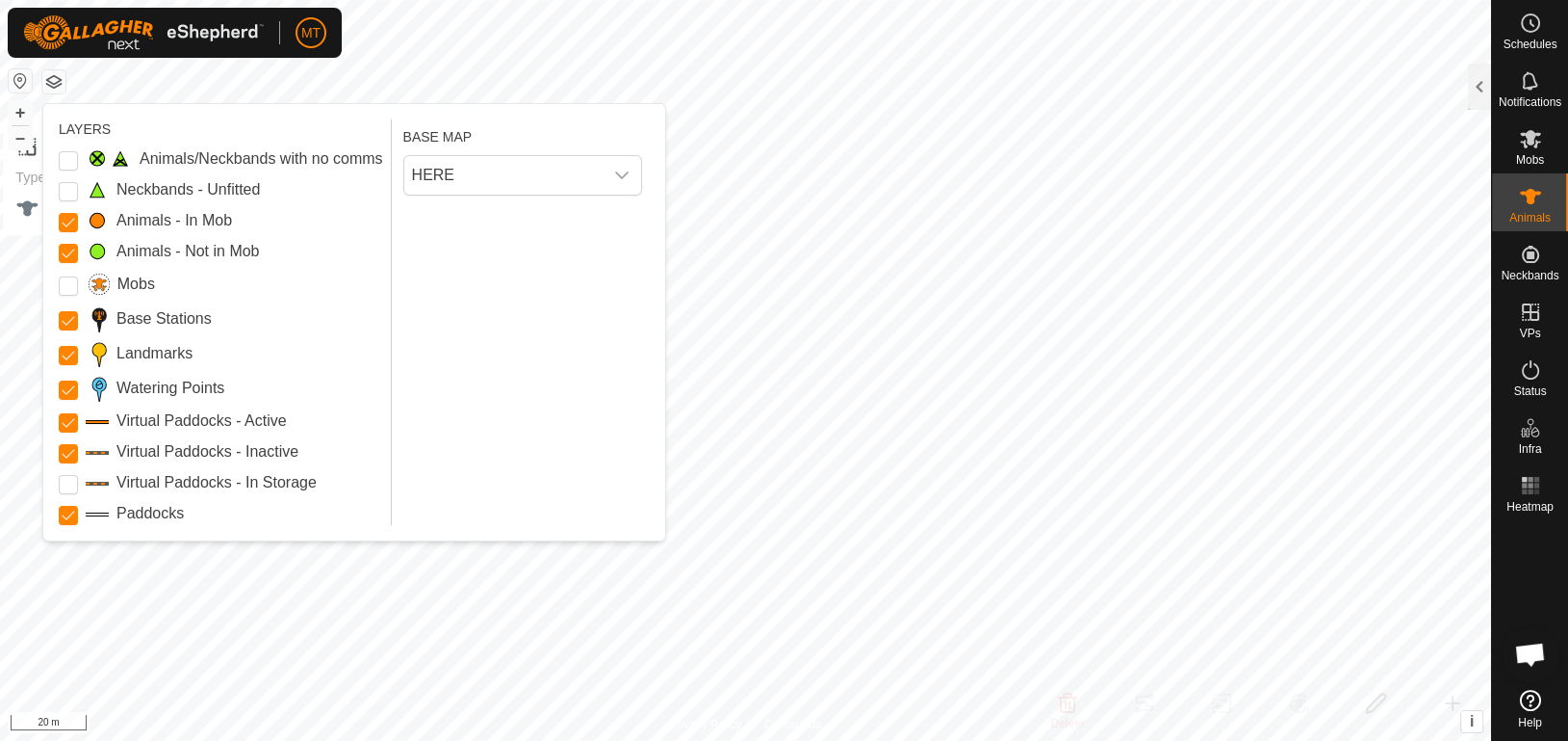
click at [434, 153] on div "HERE" at bounding box center [522, 175] width 254 height 56
click at [440, 161] on span "HERE" at bounding box center [504, 175] width 199 height 38
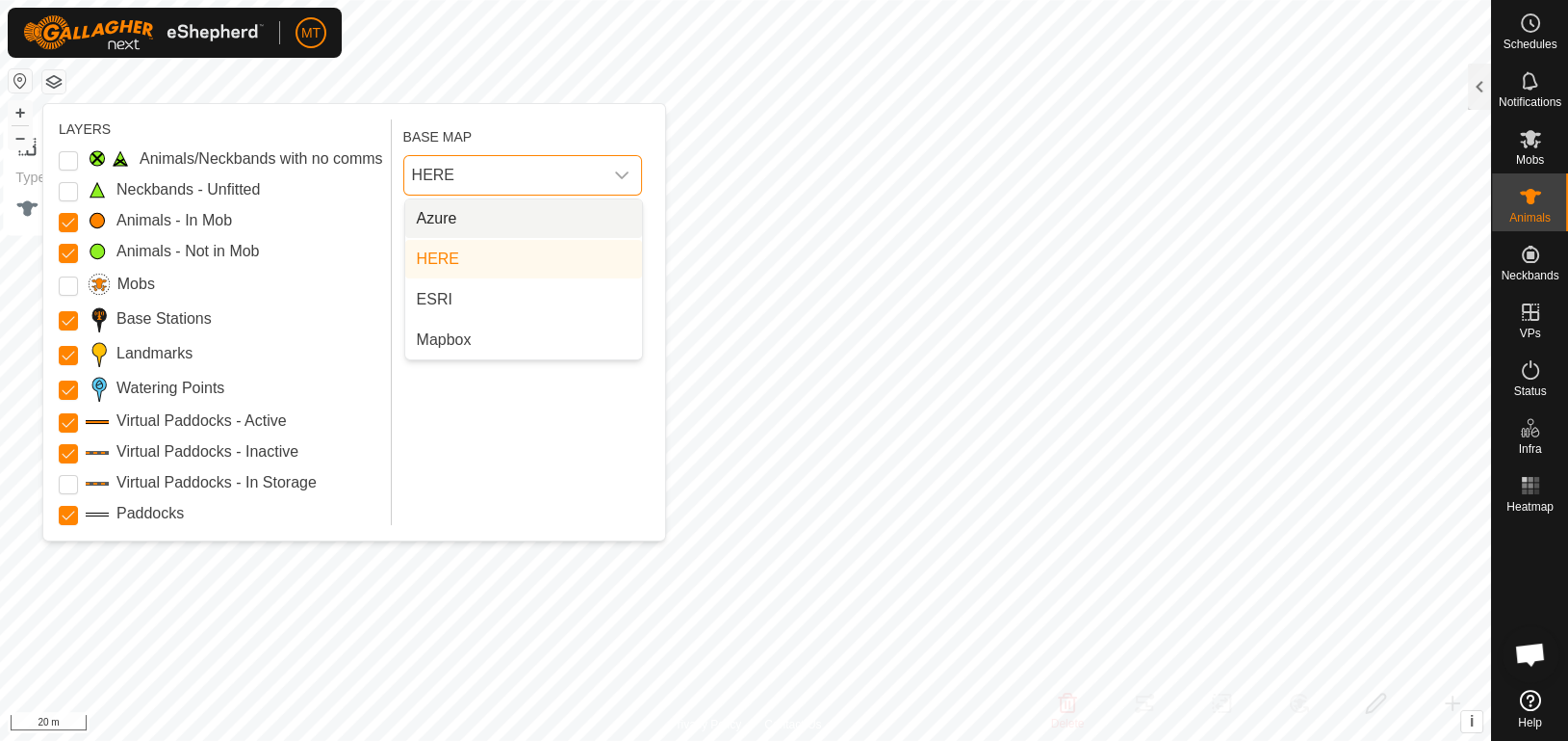
click at [463, 207] on li "Azure" at bounding box center [523, 218] width 237 height 38
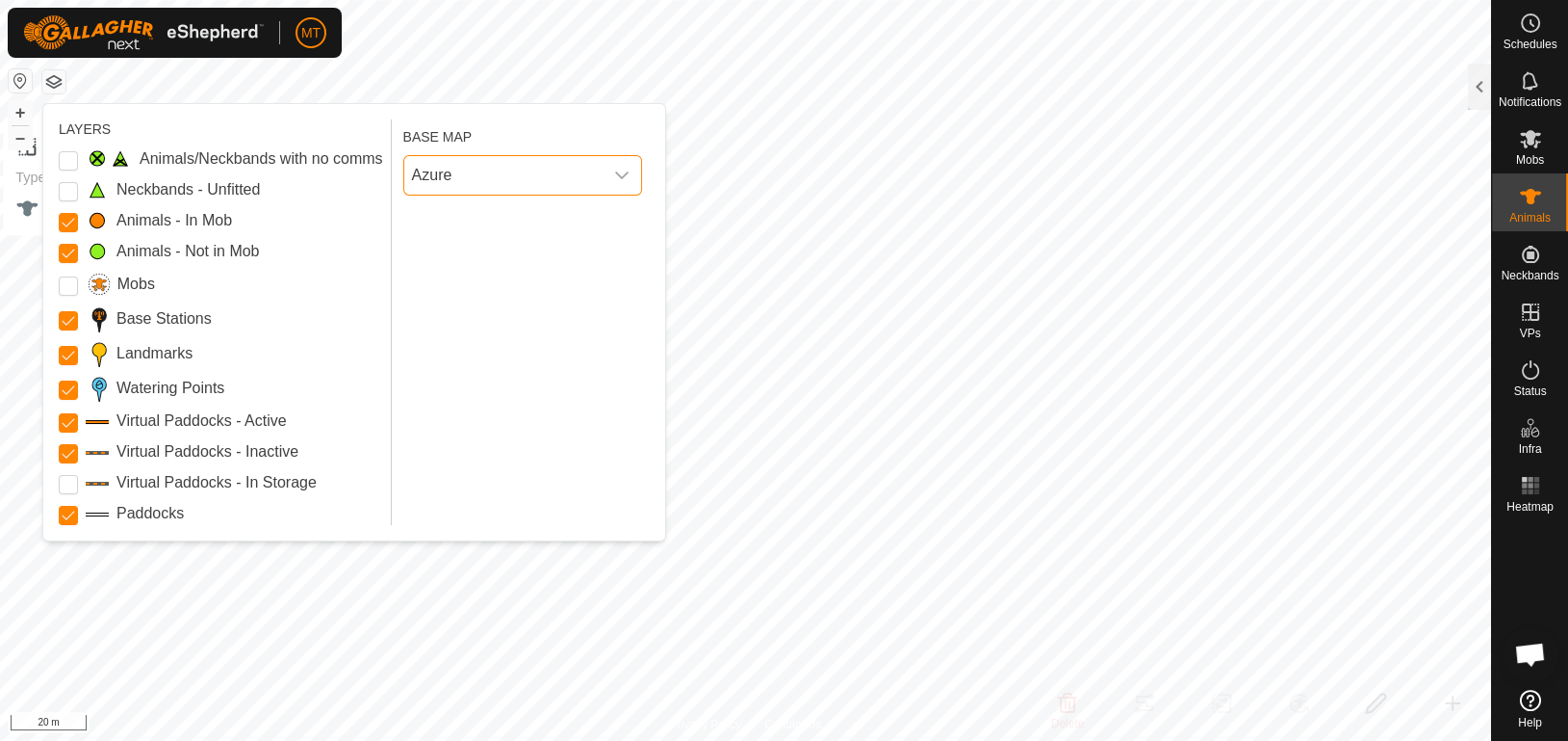
click at [462, 156] on span "Azure" at bounding box center [504, 175] width 199 height 38
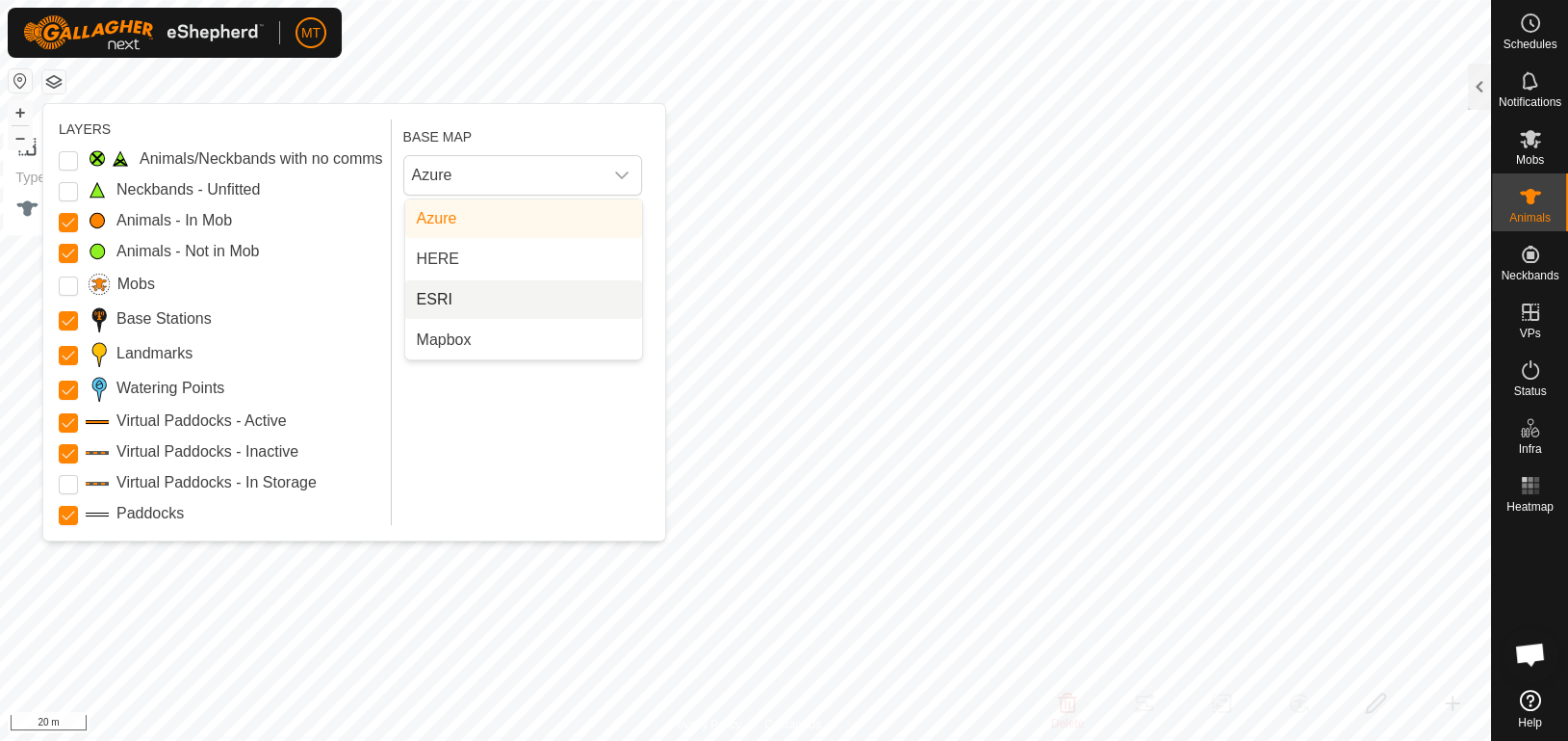
click at [485, 305] on li "ESRI" at bounding box center [523, 299] width 237 height 38
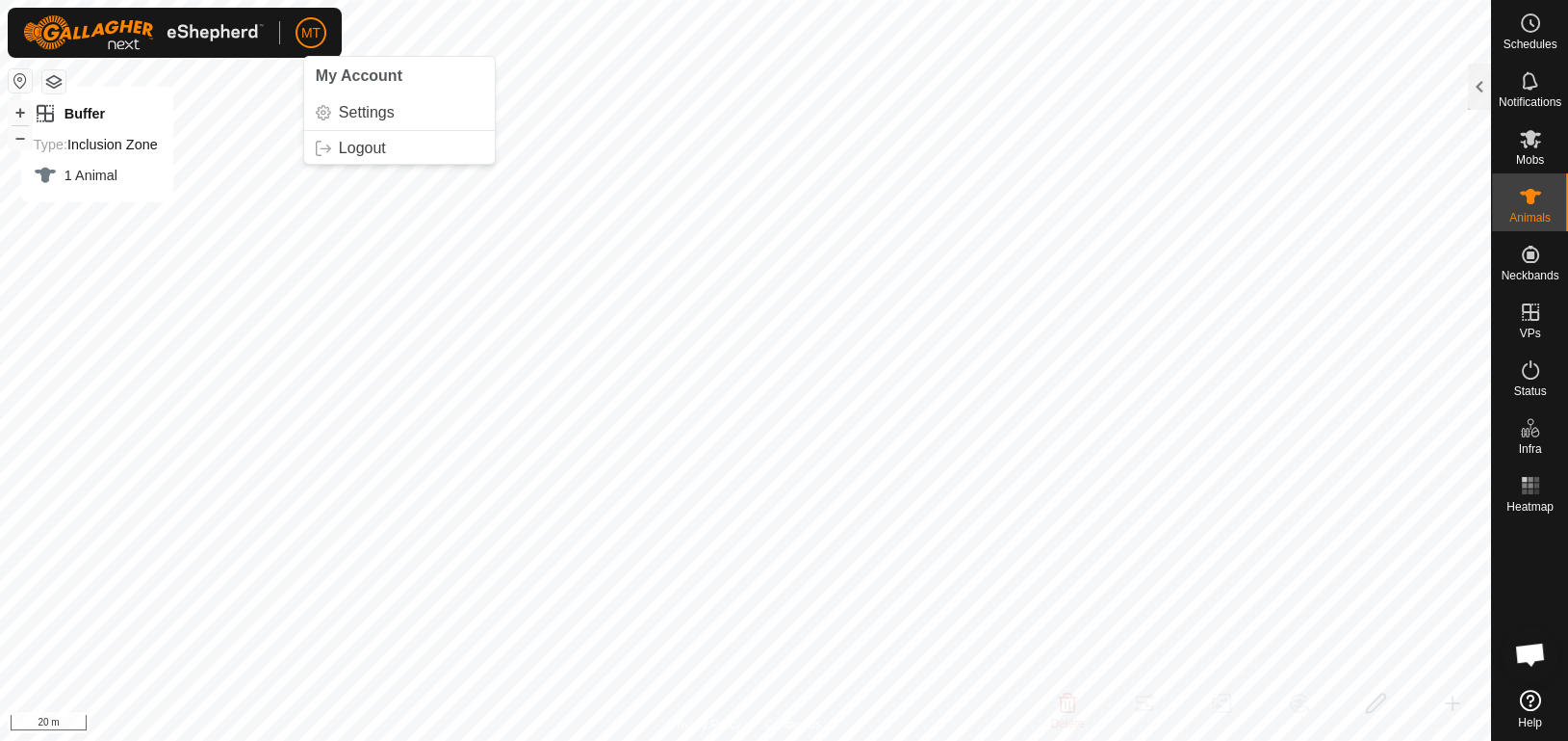
click at [57, 75] on button "button" at bounding box center [53, 81] width 23 height 23
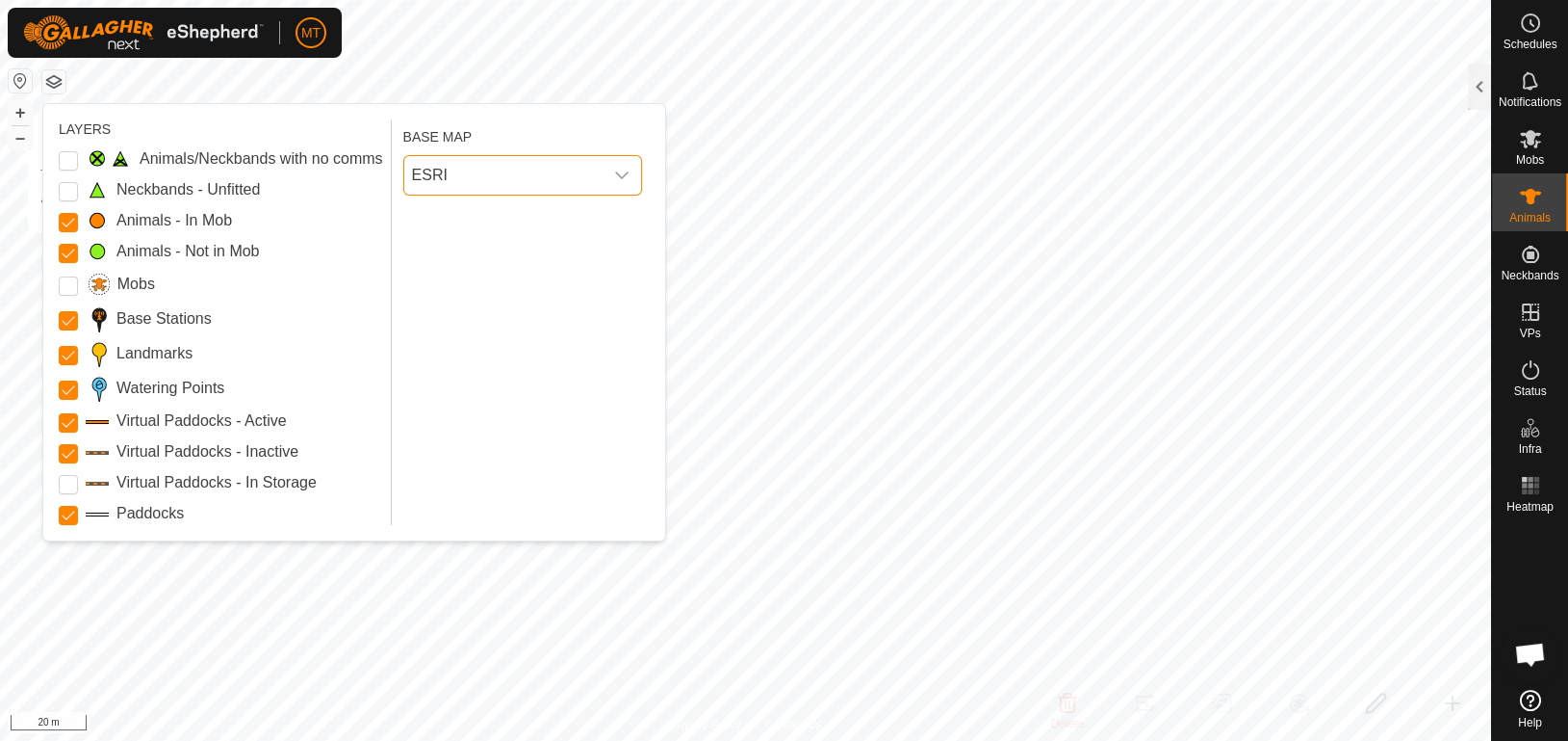
click at [527, 177] on span "ESRI" at bounding box center [504, 175] width 199 height 38
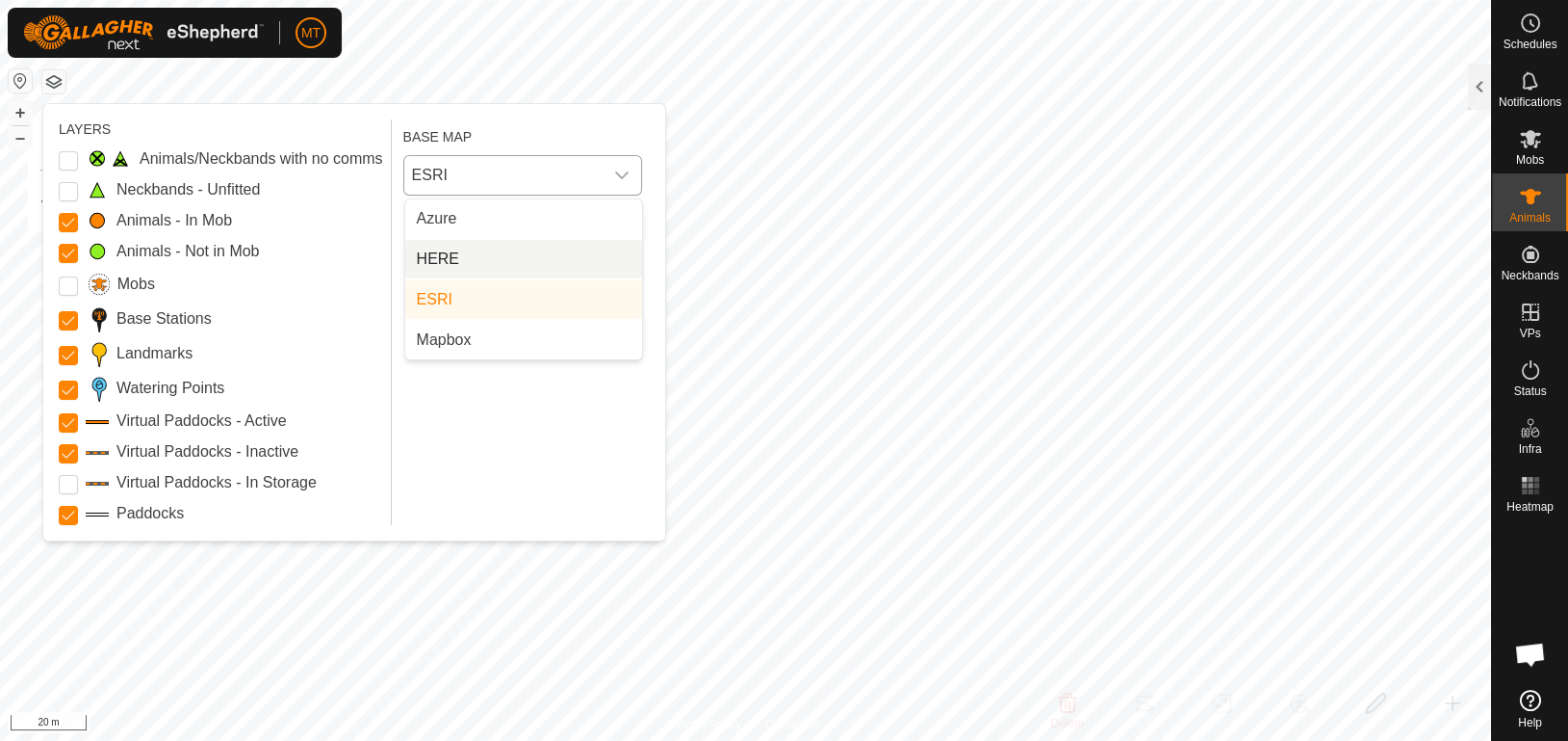
click at [522, 249] on li "HERE" at bounding box center [523, 259] width 237 height 38
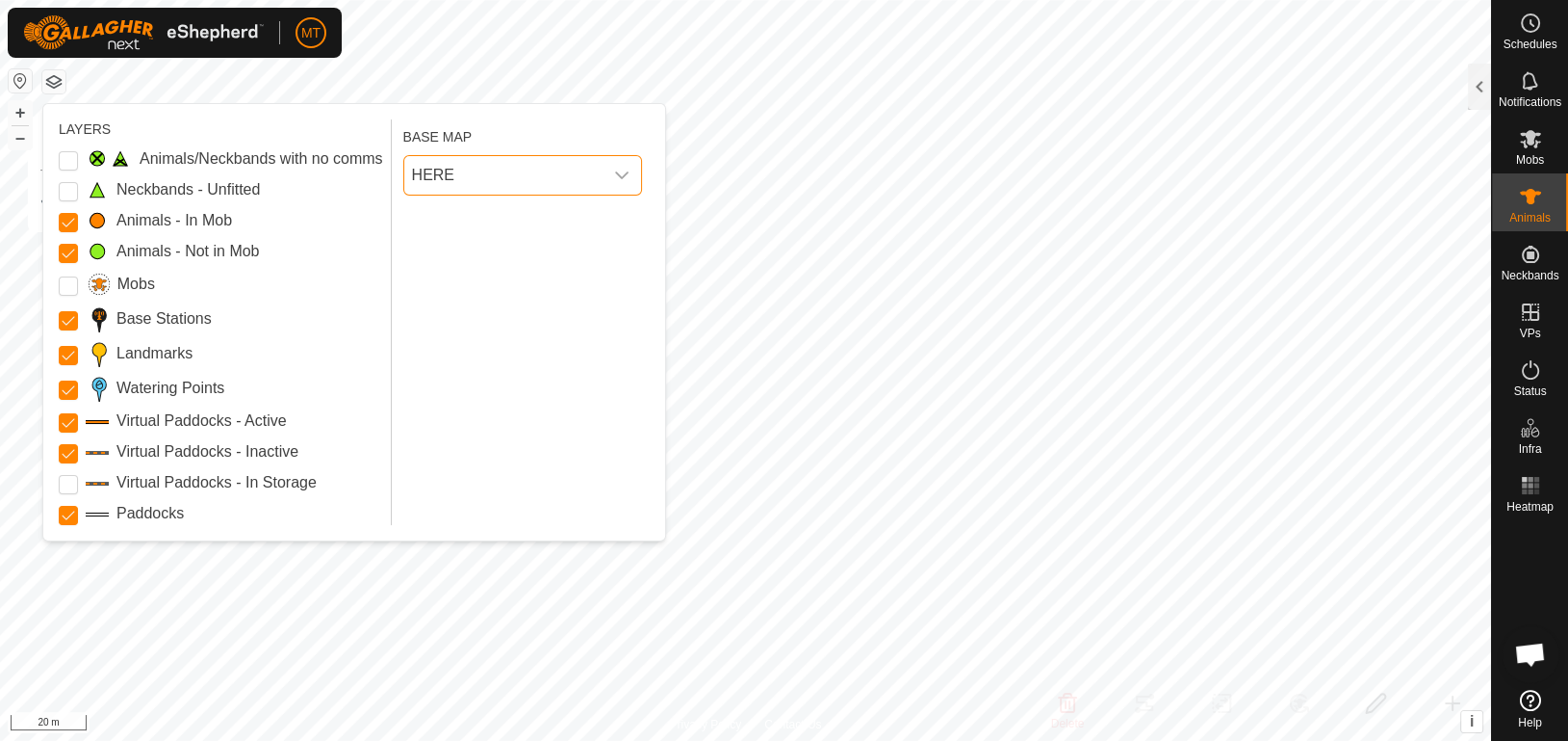
click at [514, 178] on span "HERE" at bounding box center [504, 175] width 199 height 38
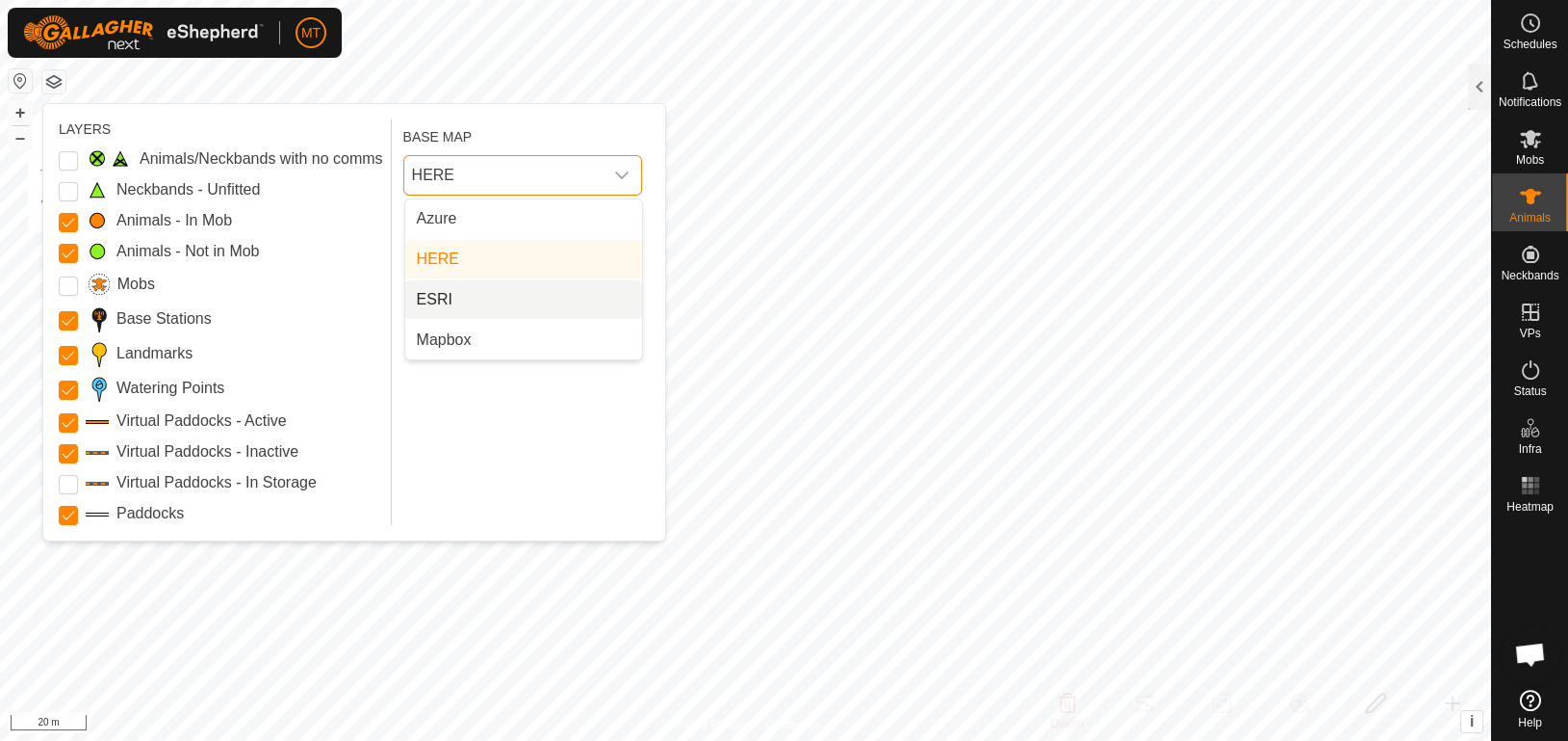
click at [563, 285] on li "ESRI" at bounding box center [523, 299] width 237 height 38
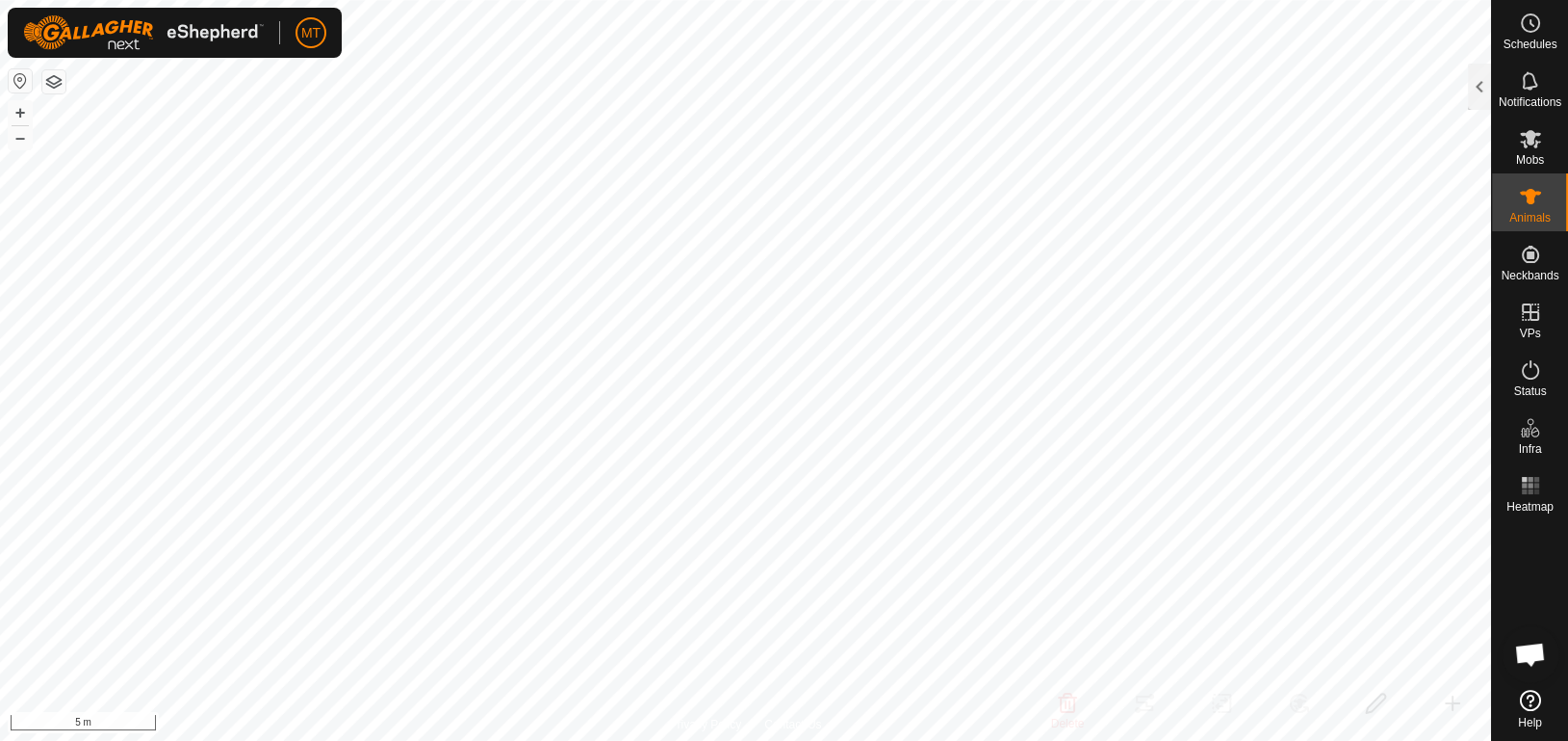
click at [515, 0] on html "MT Schedules Notifications Mobs Animals Neckbands VPs Status Infra Heatmap Help…" at bounding box center [784, 370] width 1568 height 741
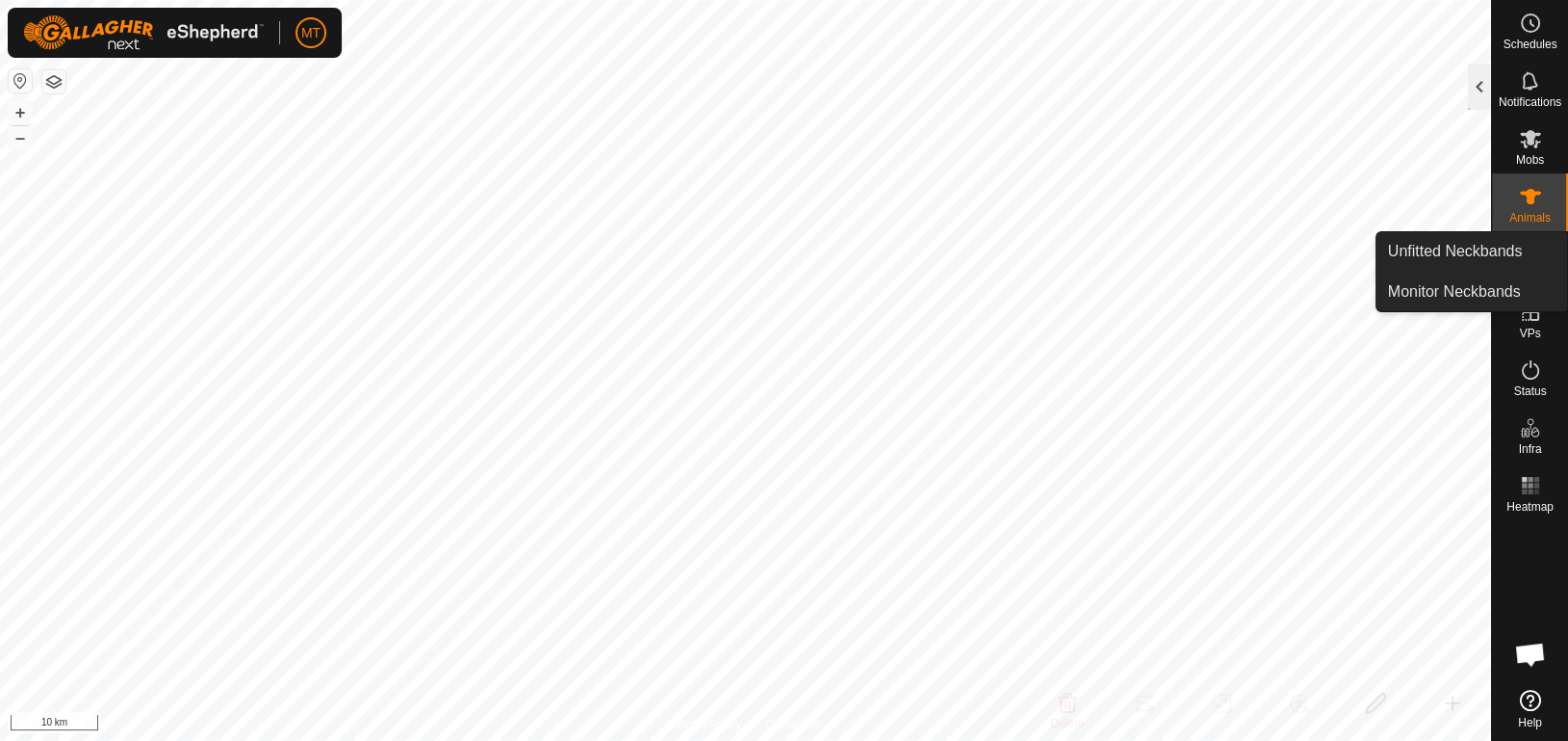
click at [1478, 96] on div at bounding box center [1479, 87] width 23 height 46
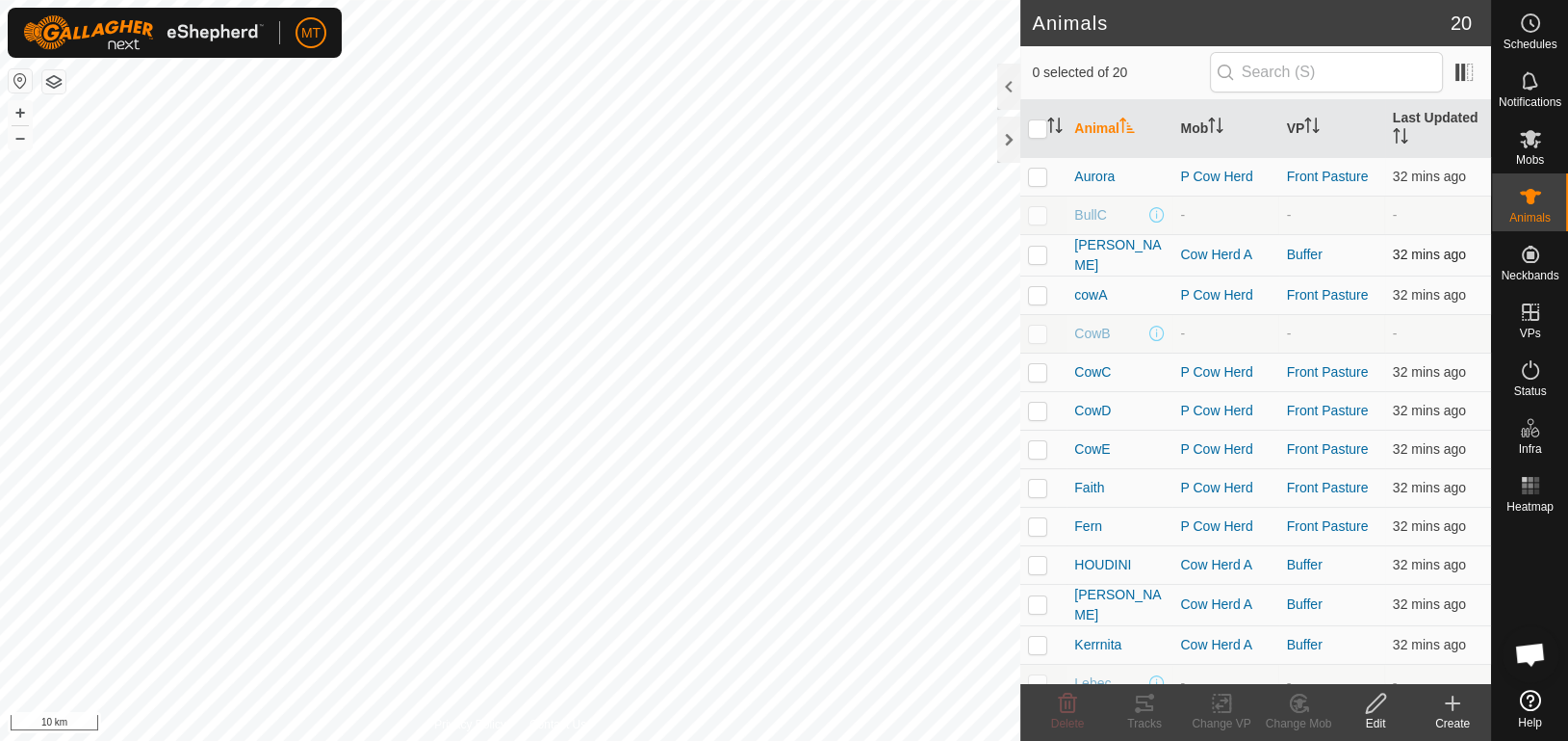
click at [1039, 252] on p-checkbox at bounding box center [1038, 255] width 20 height 16
checkbox input "true"
click at [1150, 709] on icon at bounding box center [1145, 704] width 18 height 16
